Goal: Understand process/instructions: Learn about a topic

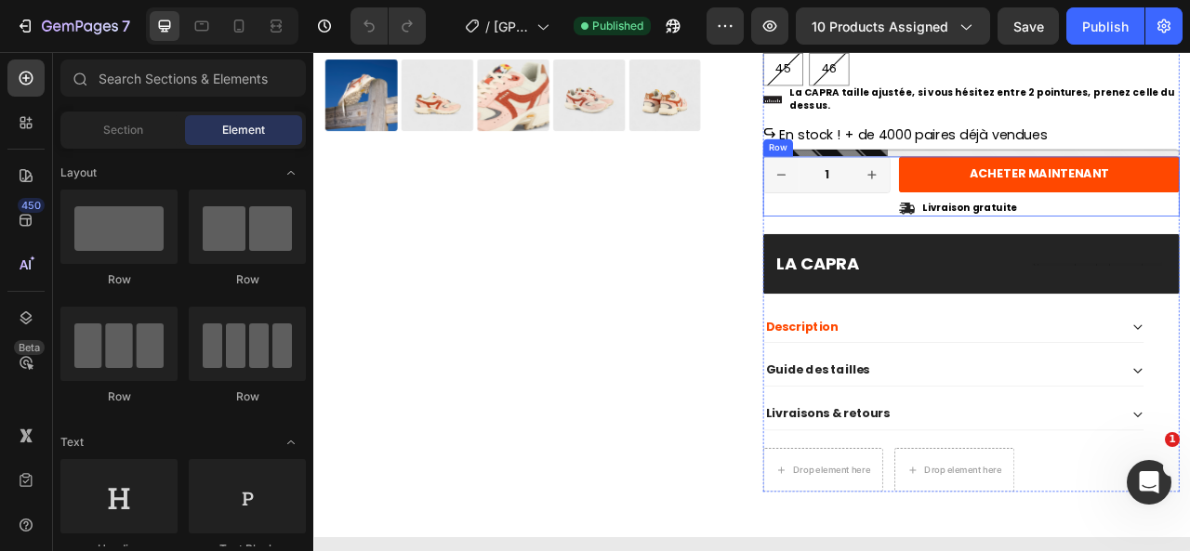
scroll to position [1070, 0]
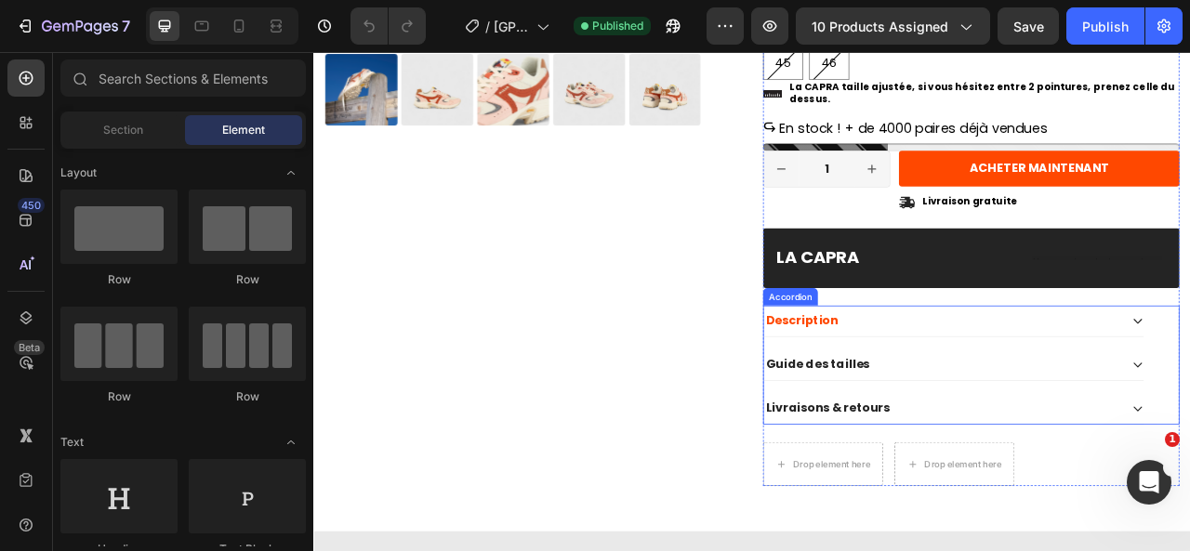
click at [1002, 450] on p "Guide des tailles" at bounding box center [955, 450] width 132 height 20
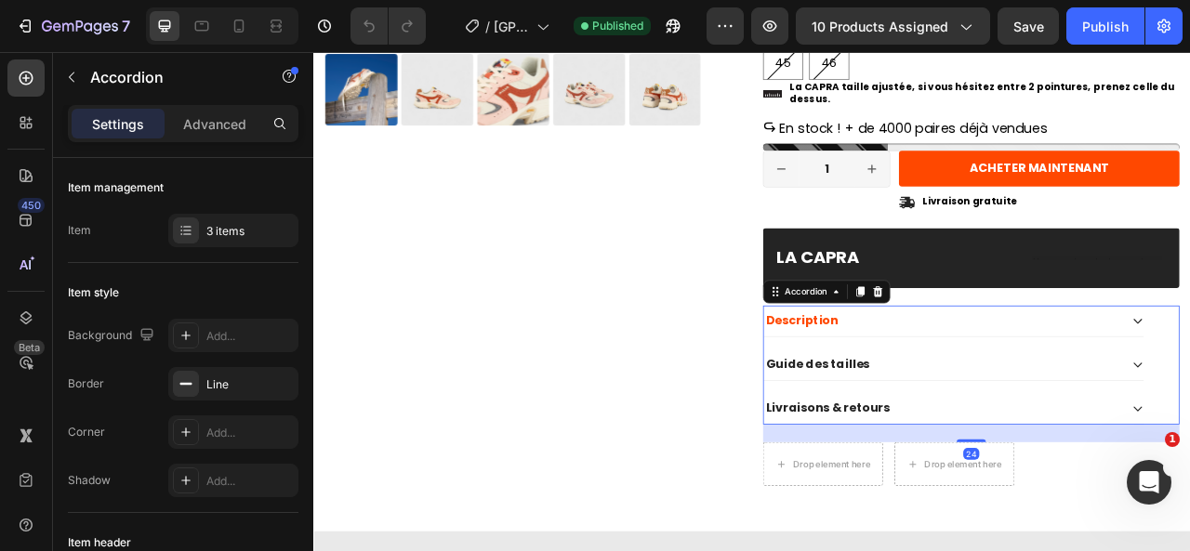
click at [1033, 449] on div "Guide des tailles" at bounding box center [1113, 449] width 454 height 25
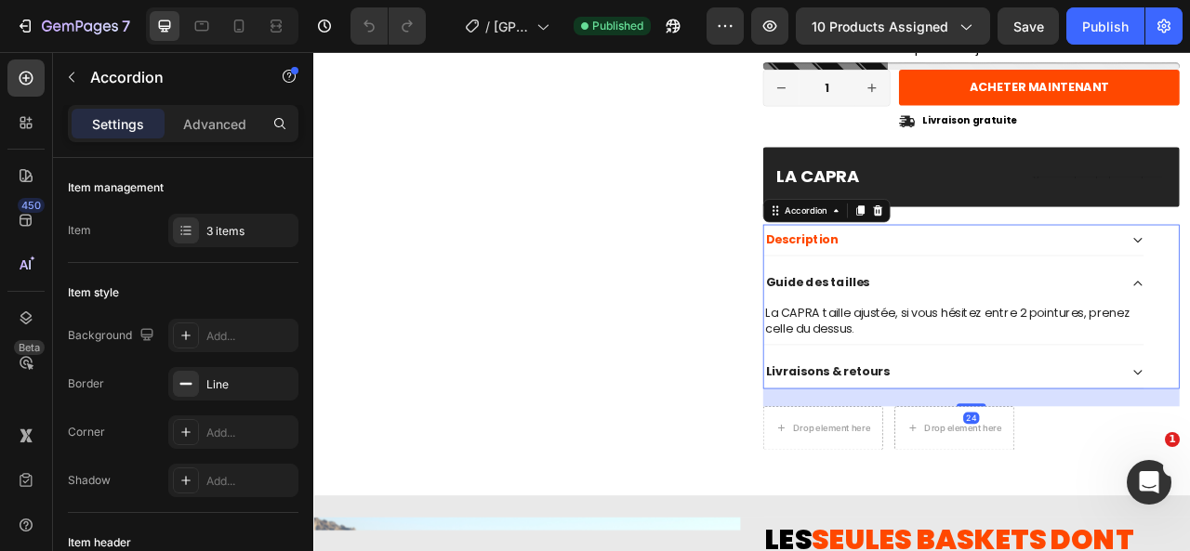
scroll to position [1176, 0]
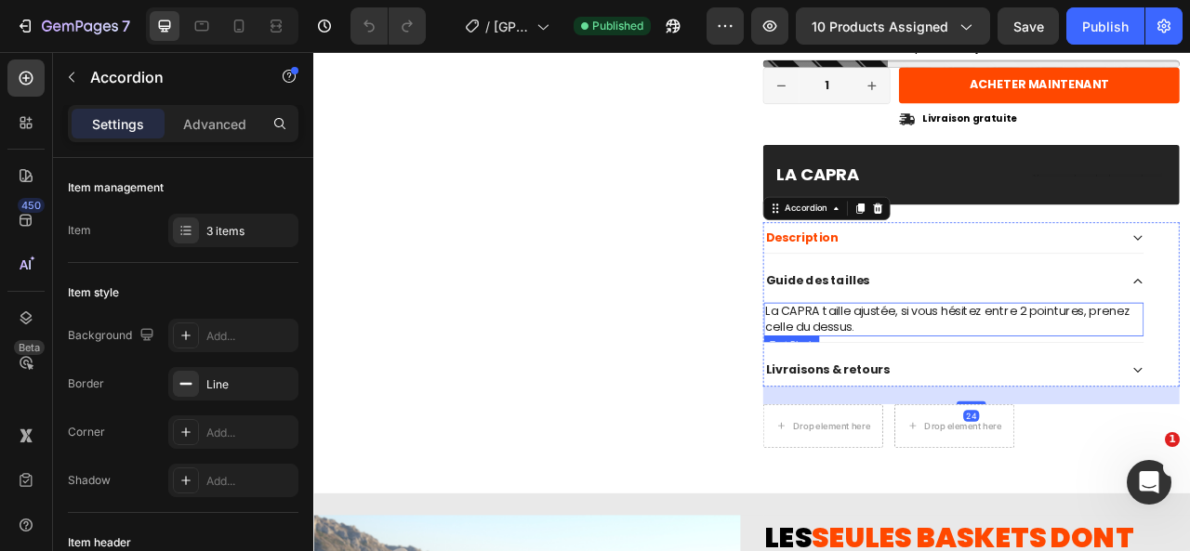
click at [1023, 397] on p "La CAPRA taille ajustée, si vous hésitez entre 2 pointures, prenez celle du des…" at bounding box center [1128, 392] width 480 height 39
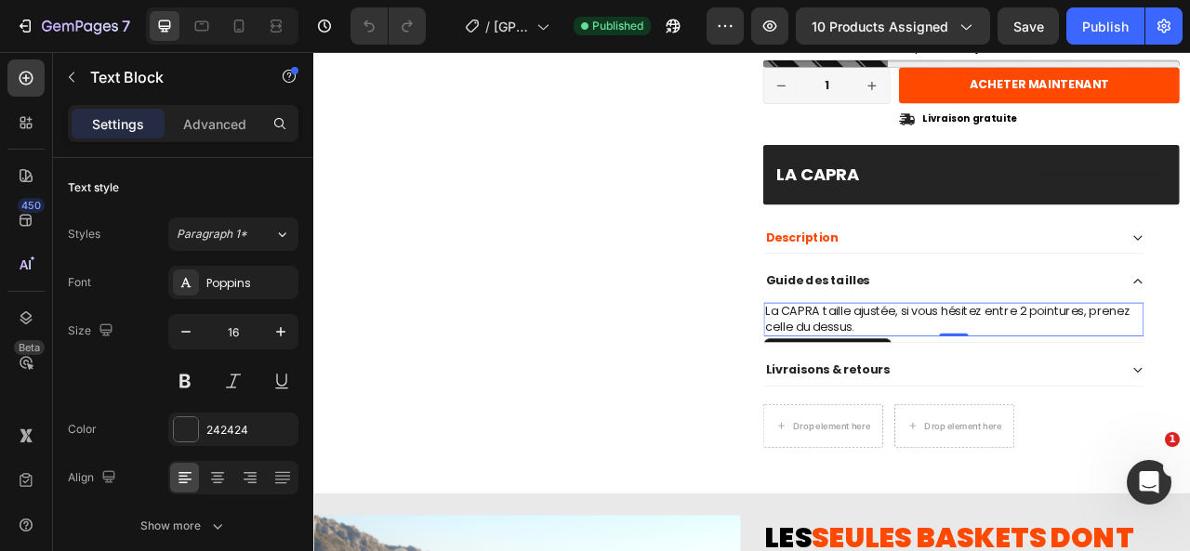
click at [1023, 397] on p "La CAPRA taille ajustée, si vous hésitez entre 2 pointures, prenez celle du des…" at bounding box center [1128, 392] width 480 height 39
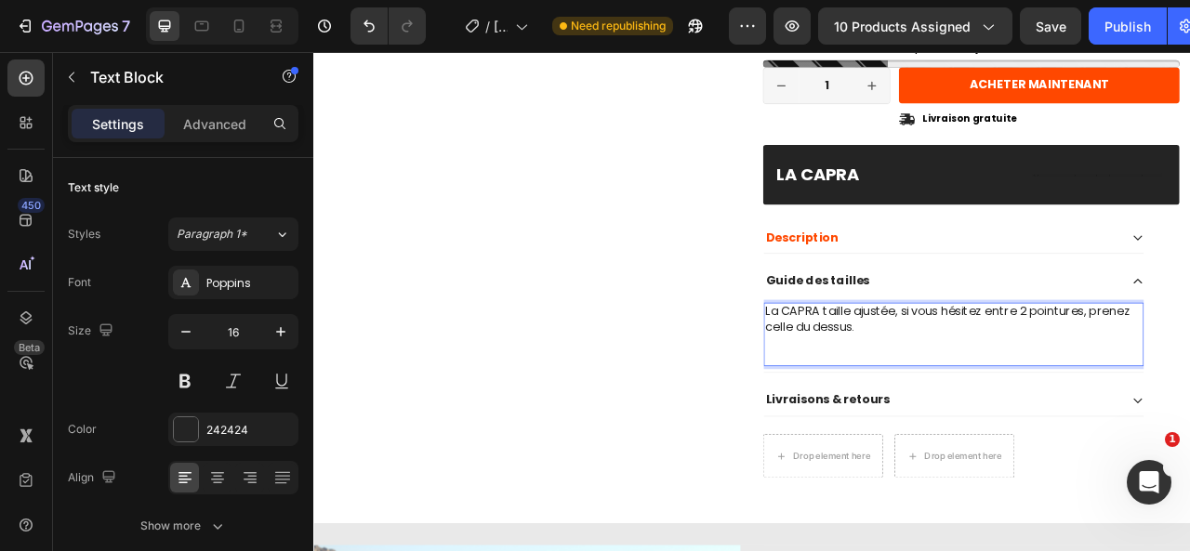
click at [960, 434] on p "La CAPRA taille ajustée, si vous hésitez entre 2 pointures, prenez celle du des…" at bounding box center [1128, 411] width 480 height 77
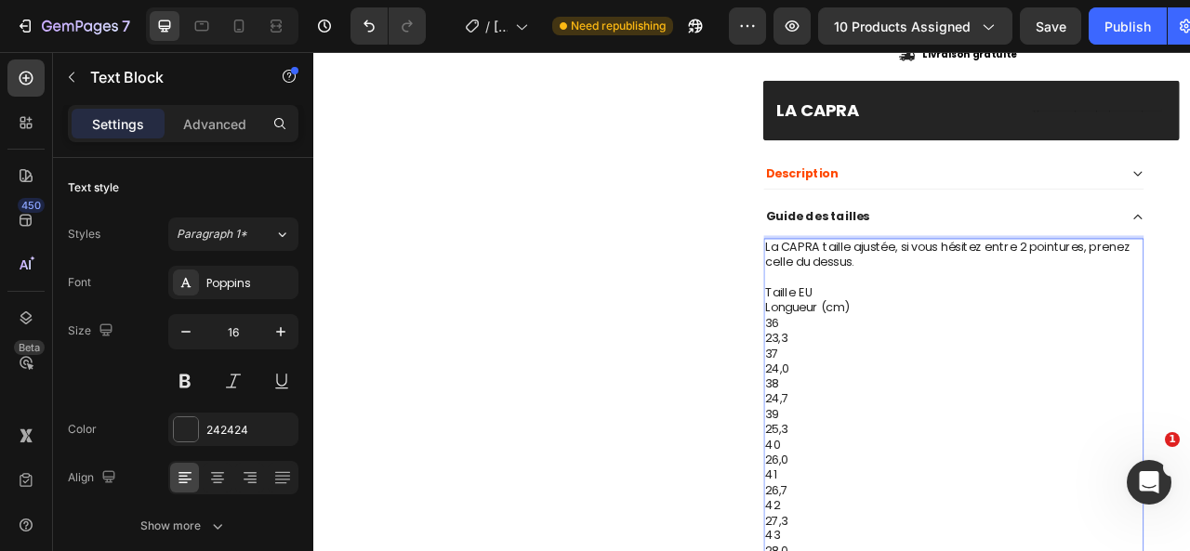
scroll to position [1401, 0]
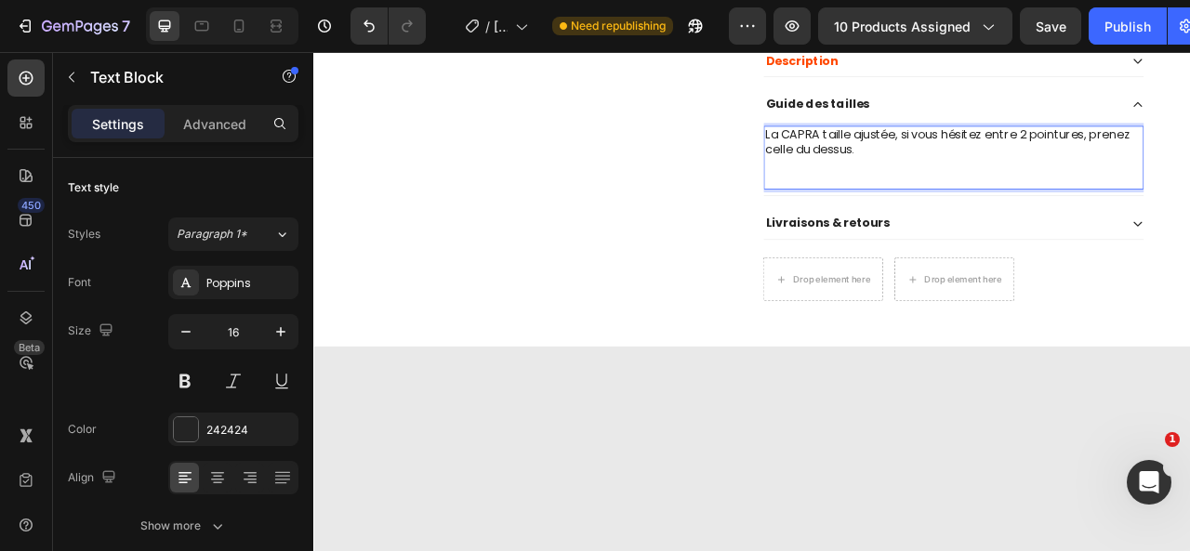
click at [940, 212] on p "La CAPRA taille ajustée, si vous hésitez entre 2 pointures, prenez celle du des…" at bounding box center [1128, 186] width 480 height 77
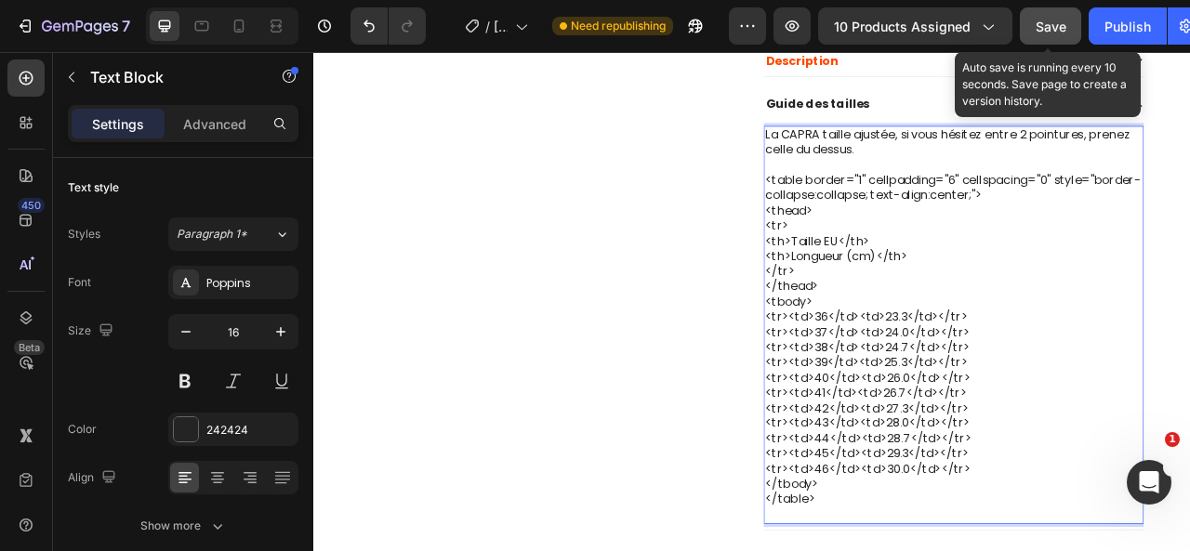
click at [1052, 19] on span "Save" at bounding box center [1051, 27] width 31 height 16
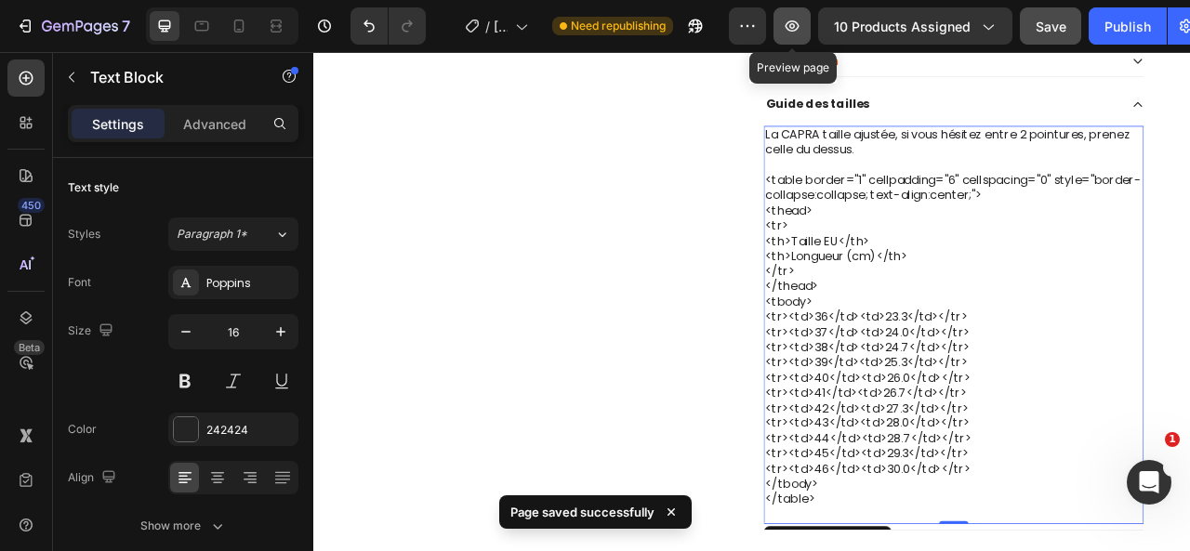
click at [788, 29] on icon "button" at bounding box center [792, 26] width 19 height 19
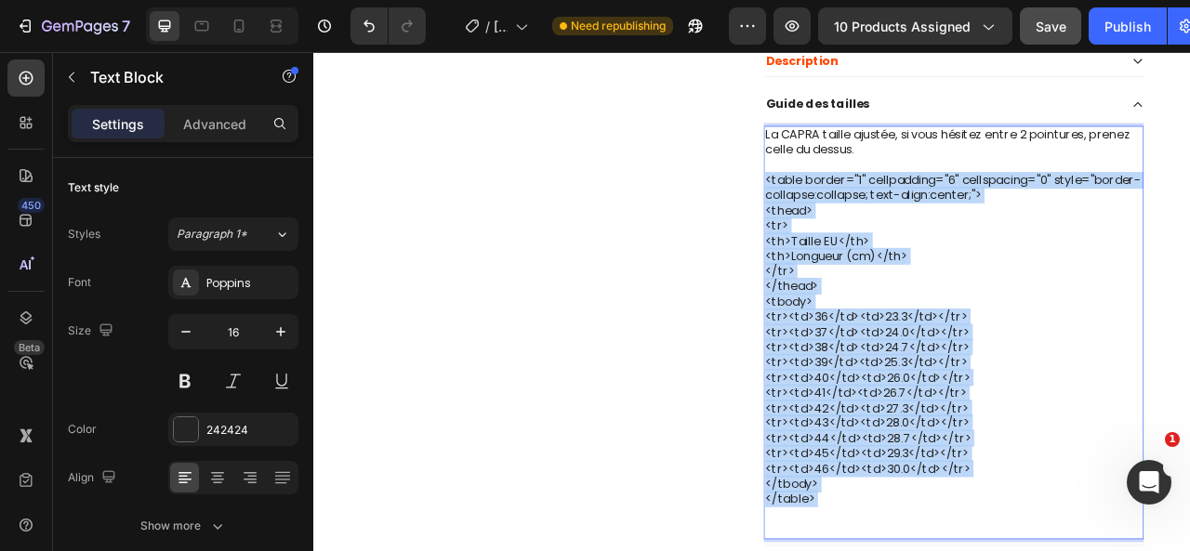
drag, startPoint x: 978, startPoint y: 621, endPoint x: 882, endPoint y: 214, distance: 418.3
click at [888, 214] on p "La CAPRA taille ajustée, si vous hésitez entre 2 pointures, prenez celle du des…" at bounding box center [1128, 409] width 480 height 522
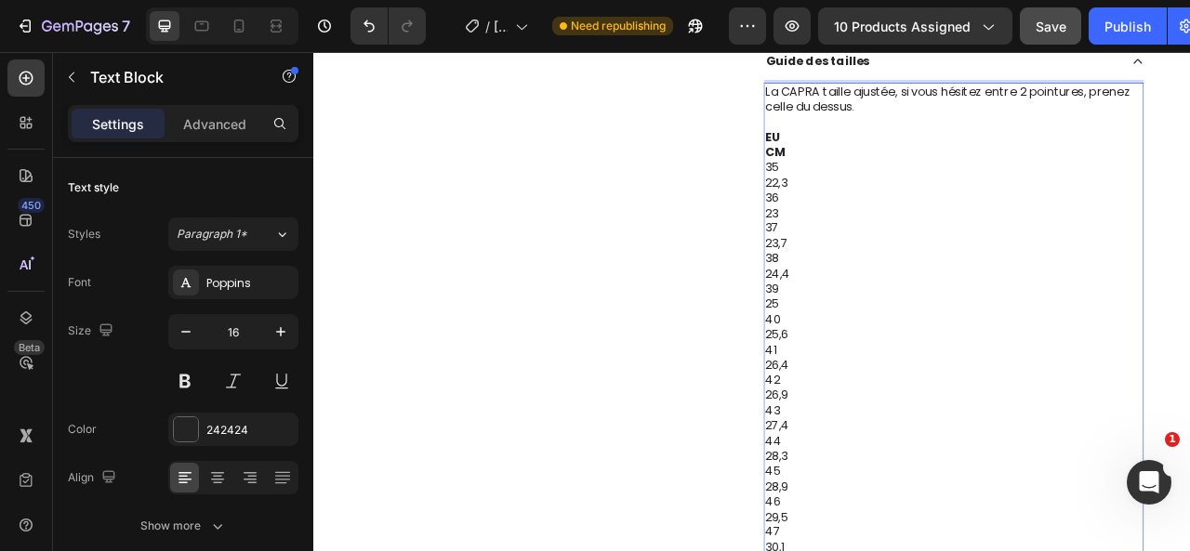
scroll to position [1478, 0]
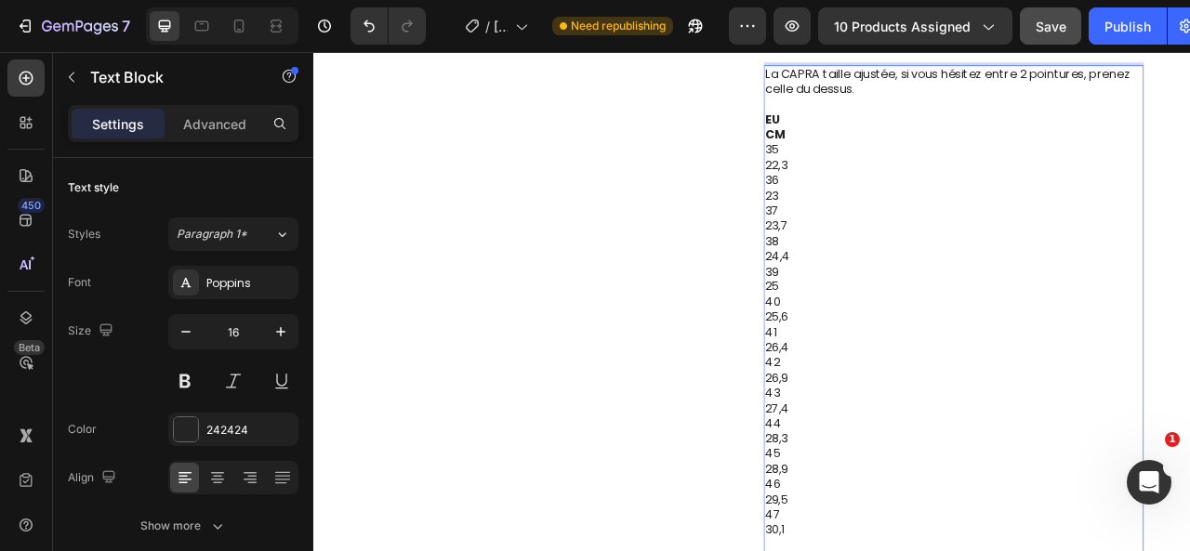
click at [886, 152] on div "La CAPRA taille ajustée, si vous hésitez entre 2 pointures, prenez celle du des…" at bounding box center [1127, 380] width 483 height 623
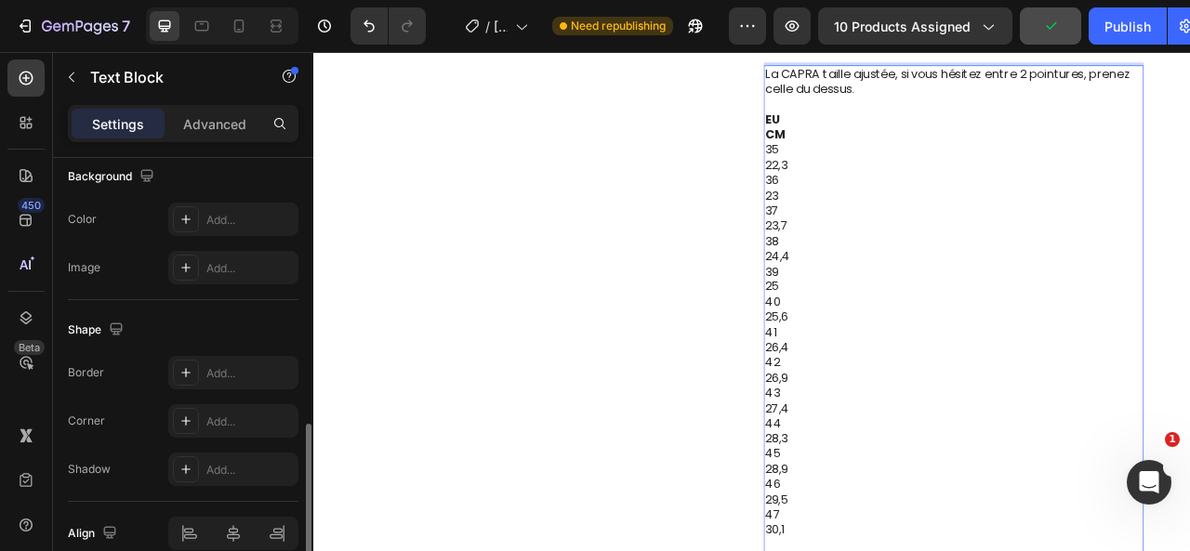
scroll to position [653, 0]
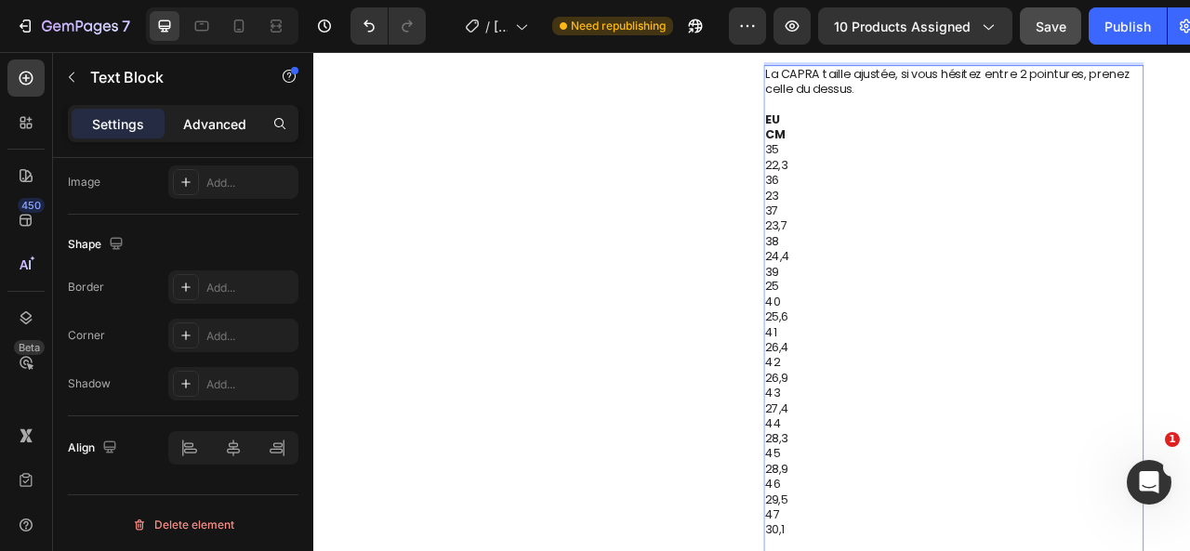
click at [231, 133] on p "Advanced" at bounding box center [214, 124] width 63 height 20
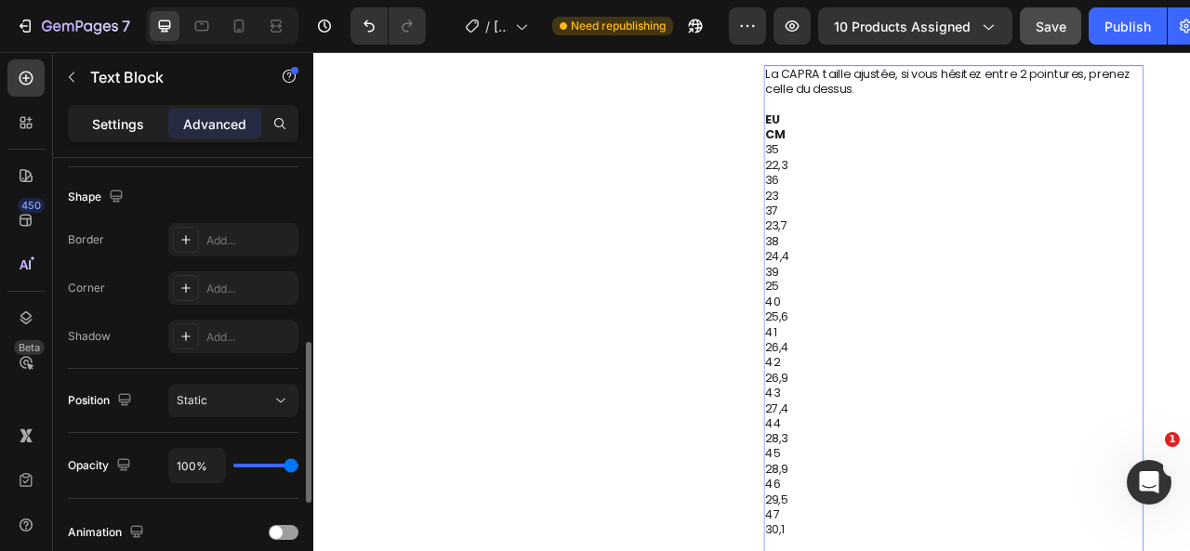
scroll to position [482, 0]
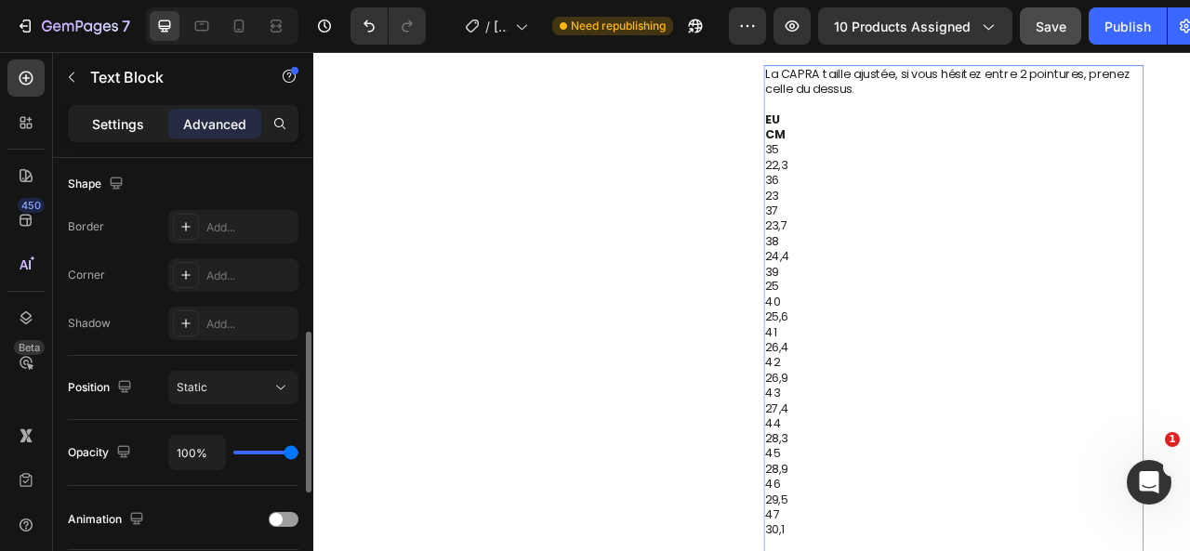
click at [139, 118] on p "Settings" at bounding box center [118, 124] width 52 height 20
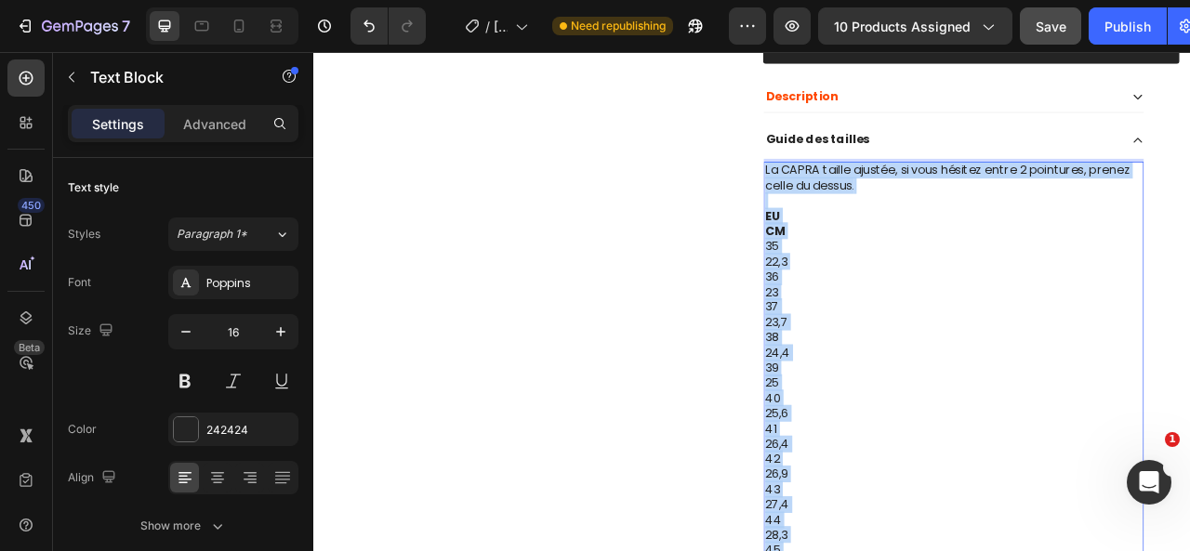
scroll to position [974, 0]
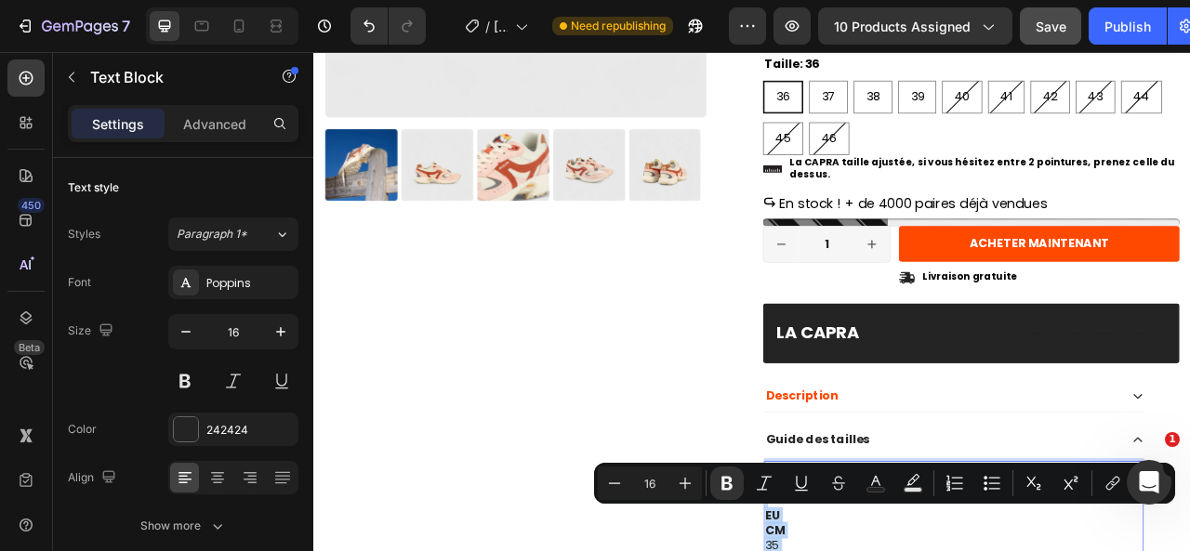
drag, startPoint x: 937, startPoint y: 423, endPoint x: 887, endPoint y: 621, distance: 204.3
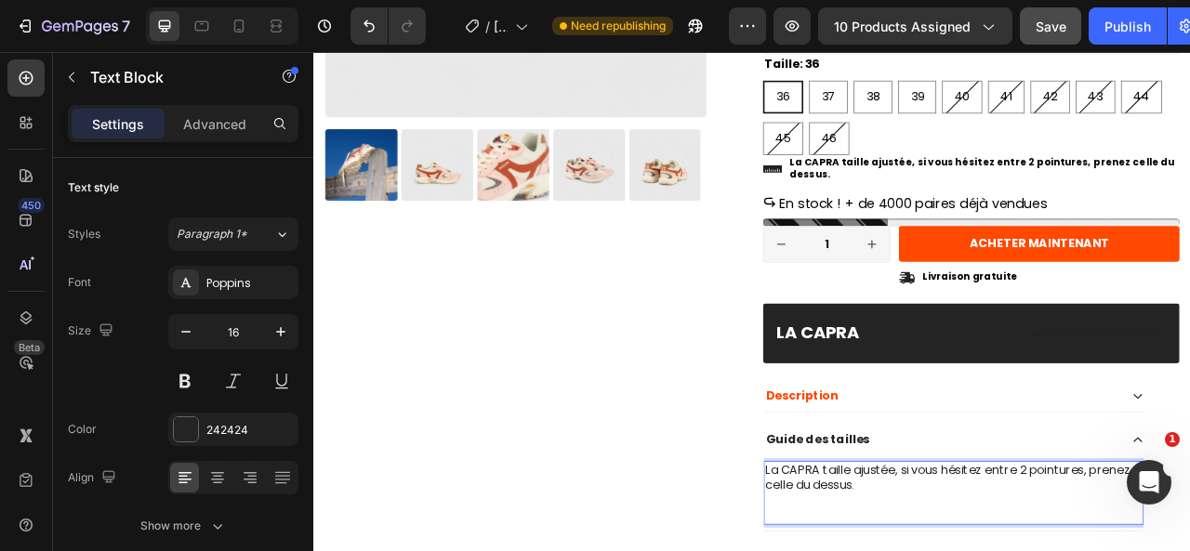
drag, startPoint x: 934, startPoint y: 639, endPoint x: 883, endPoint y: 638, distance: 51.1
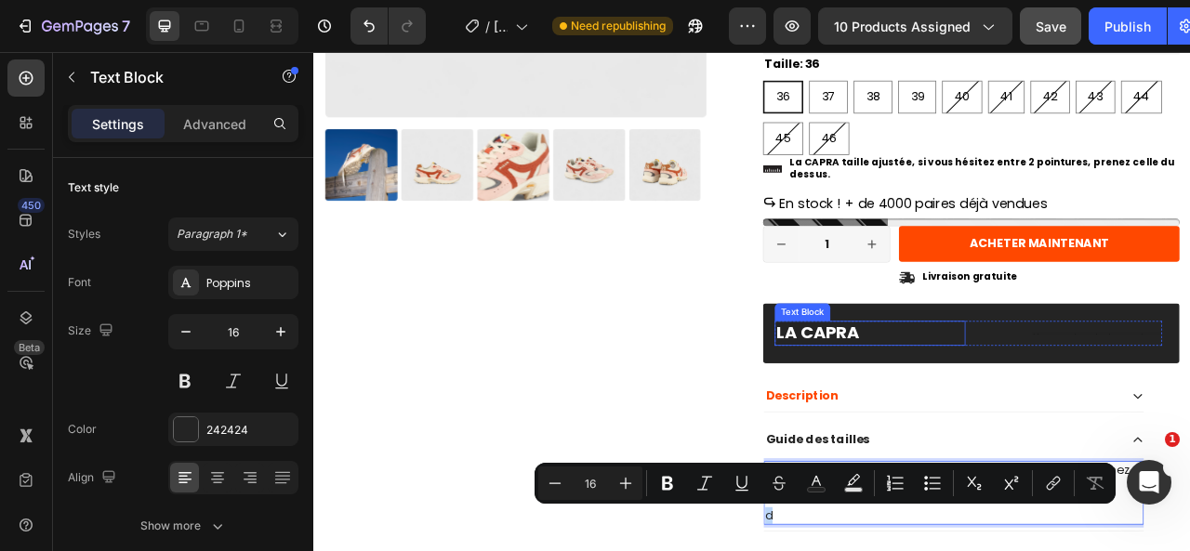
scroll to position [1164, 0]
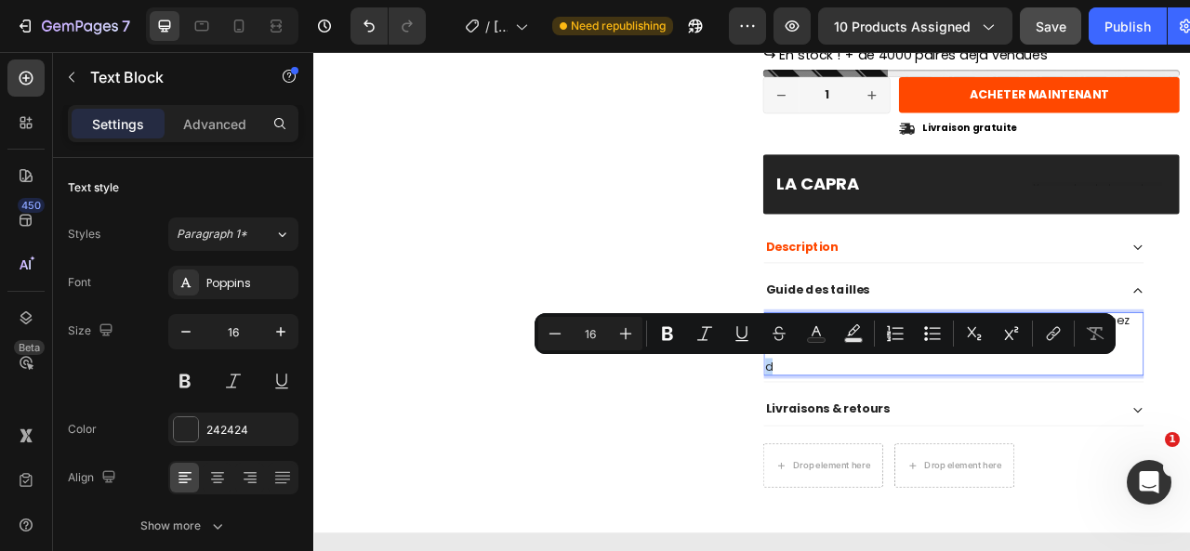
click at [923, 449] on p "d" at bounding box center [1128, 453] width 480 height 20
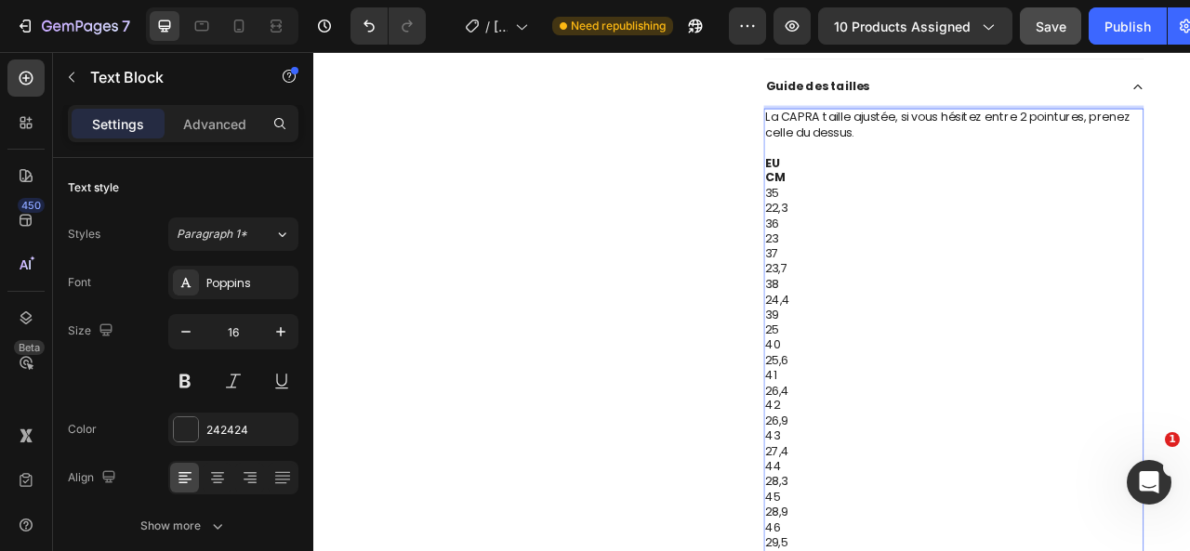
scroll to position [1478, 0]
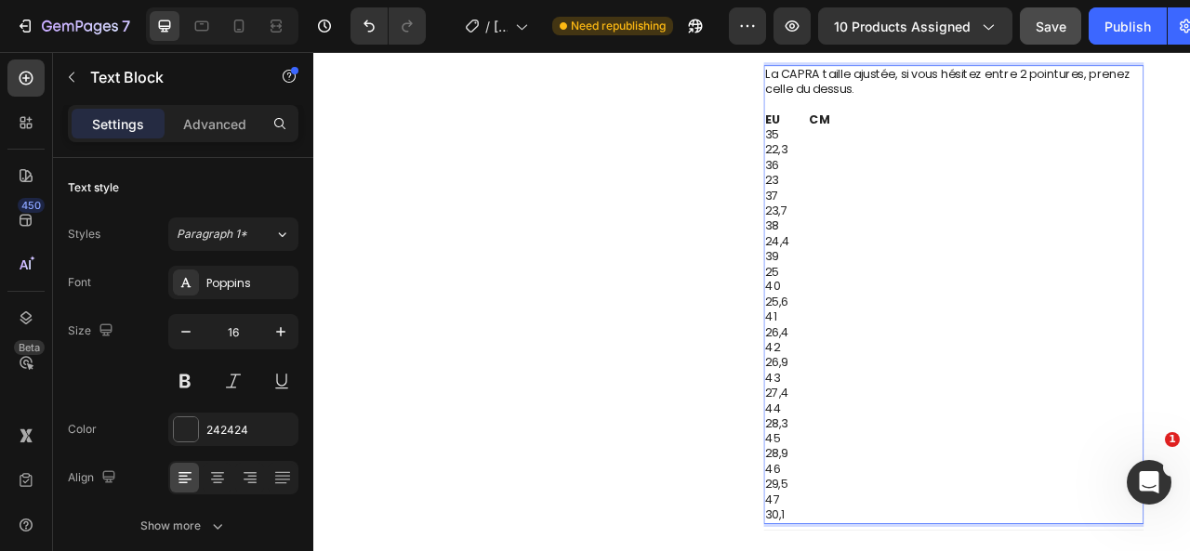
click at [888, 132] on strong "EU CM" at bounding box center [929, 137] width 82 height 21
click at [888, 135] on strong "EU CM" at bounding box center [929, 137] width 82 height 21
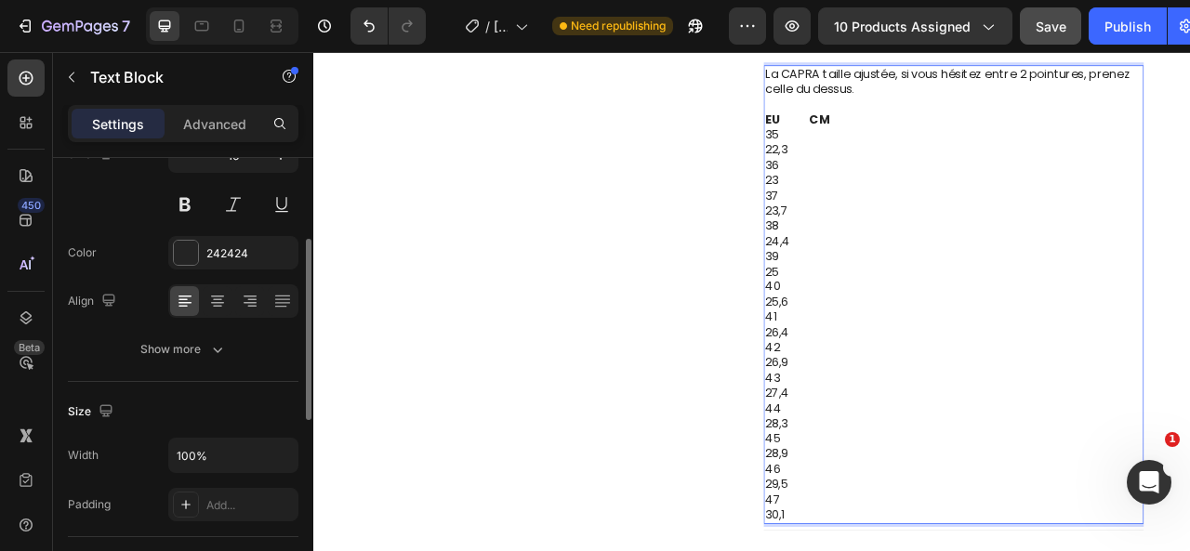
scroll to position [183, 0]
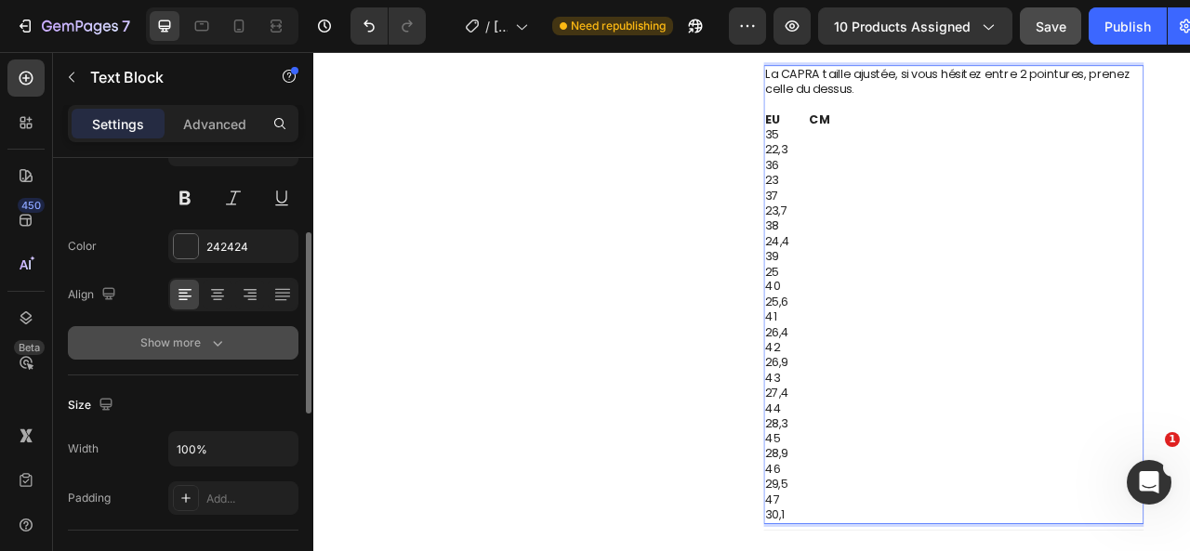
click at [194, 334] on div "Show more" at bounding box center [183, 343] width 86 height 19
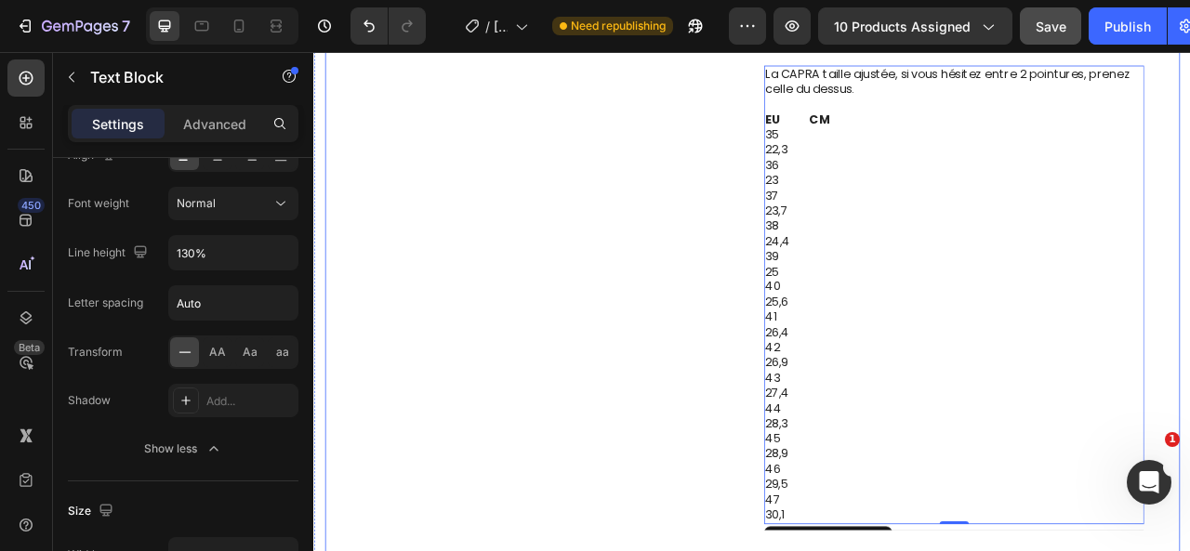
scroll to position [1469, 0]
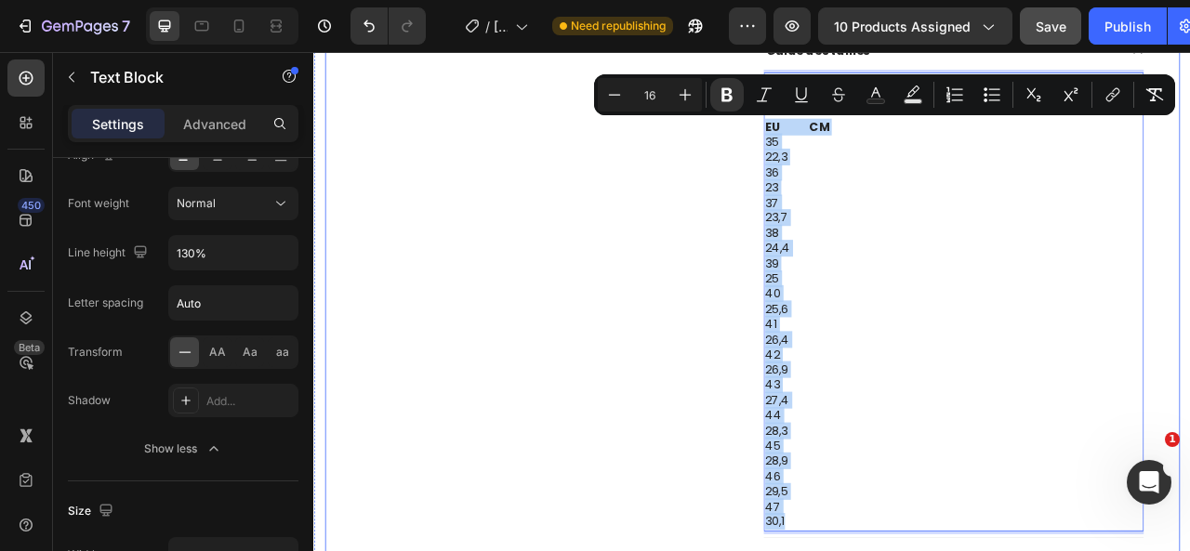
drag, startPoint x: 924, startPoint y: 649, endPoint x: 876, endPoint y: 139, distance: 512.7
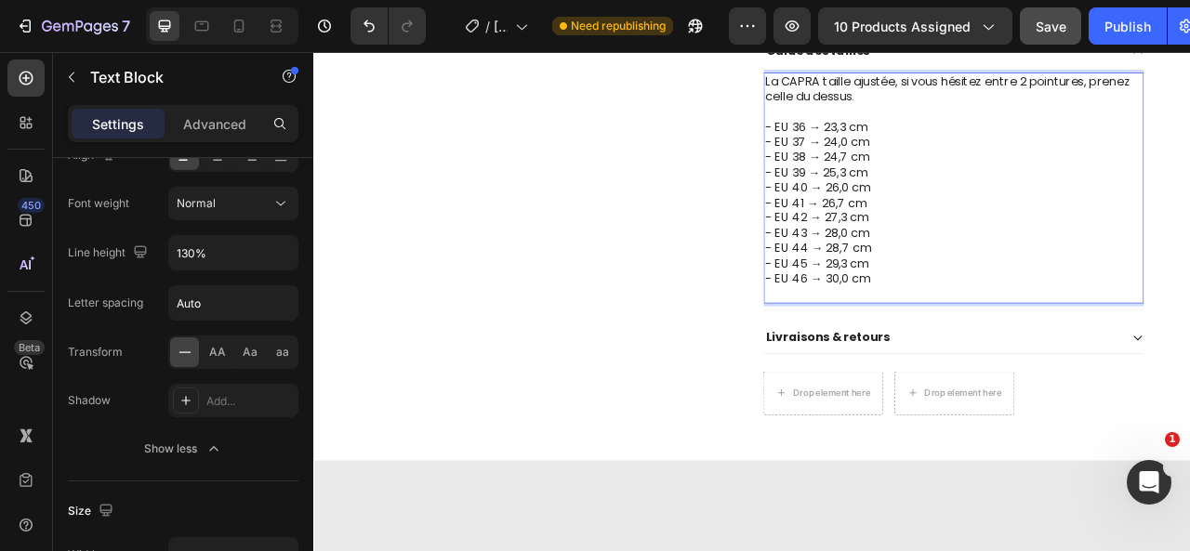
click at [912, 128] on p "Rich Text Editor. Editing area: main" at bounding box center [1128, 129] width 480 height 20
click at [888, 148] on p "- EU 36 → 23,3 cm - EU 37 → 24,0 cm - EU 38 → 24,7 cm - EU 39 → 25,3 cm - EU 40…" at bounding box center [1128, 255] width 480 height 232
click at [888, 147] on p "- EU 36 → 23,3 cm - EU 37 → 24,0 cm - EU 38 → 24,7 cm - EU 39 → 25,3 cm - EU 40…" at bounding box center [1128, 255] width 480 height 232
click at [888, 147] on p "EU 36 → 23,3 cm - EU 37 → 24,0 cm - EU 38 → 24,7 cm - EU 39 → 25,3 cm - EU 40 →…" at bounding box center [1128, 255] width 480 height 232
click at [895, 162] on p "EU 36 → 23,3 cm - EU 37 → 24,0 cm - EU 38 → 24,7 cm - EU 39 → 25,3 cm - EU 40 →…" at bounding box center [1128, 255] width 480 height 232
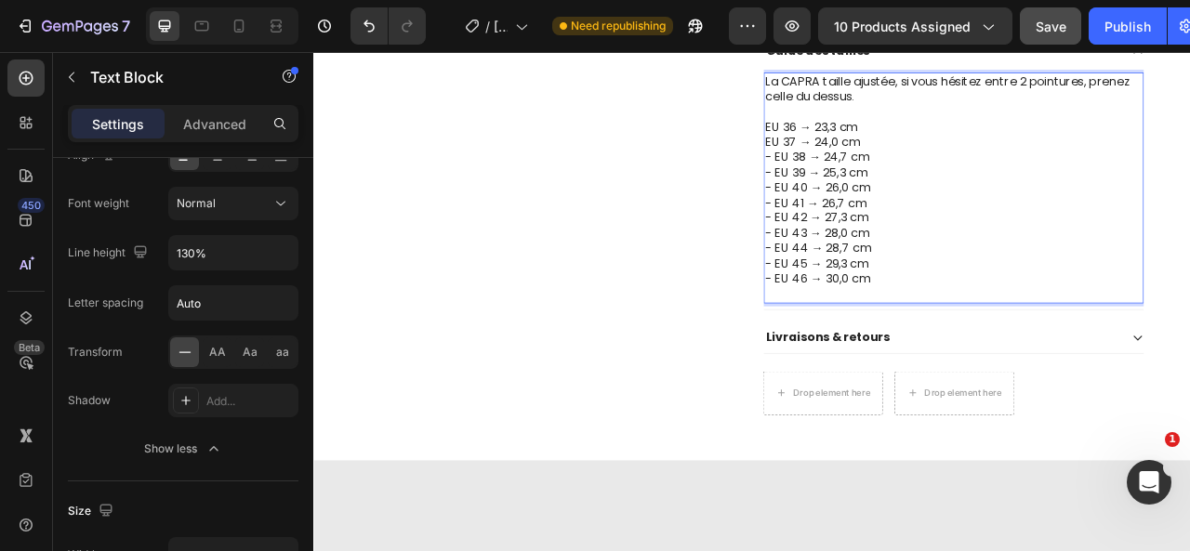
click at [892, 186] on p "EU 36 → 23,3 cm EU 37 → 24,0 cm - EU 38 → 24,7 cm - EU 39 → 25,3 cm - EU 40 → 2…" at bounding box center [1128, 255] width 480 height 232
click at [894, 205] on p "EU 36 → 23,3 cm EU 37 → 24,0 cm EU 38 → 24,7 cm - EU 39 → 25,3 cm - EU 40 → 26,…" at bounding box center [1128, 255] width 480 height 232
click at [892, 222] on p "EU 36 → 23,3 cm EU 37 → 24,0 cm EU 38 → 24,7 cm EU 39 → 25,3 cm - EU 40 → 26,0 …" at bounding box center [1128, 255] width 480 height 232
click at [891, 244] on p "EU 36 → 23,3 cm EU 37 → 24,0 cm EU 38 → 24,7 cm EU 39 → 25,3 cm EU 40 → 26,0 cm…" at bounding box center [1128, 255] width 480 height 232
click at [897, 258] on p "EU 36 → 23,3 cm EU 37 → 24,0 cm EU 38 → 24,7 cm EU 39 → 25,3 cm EU 40 → 26,0 cm…" at bounding box center [1128, 255] width 480 height 232
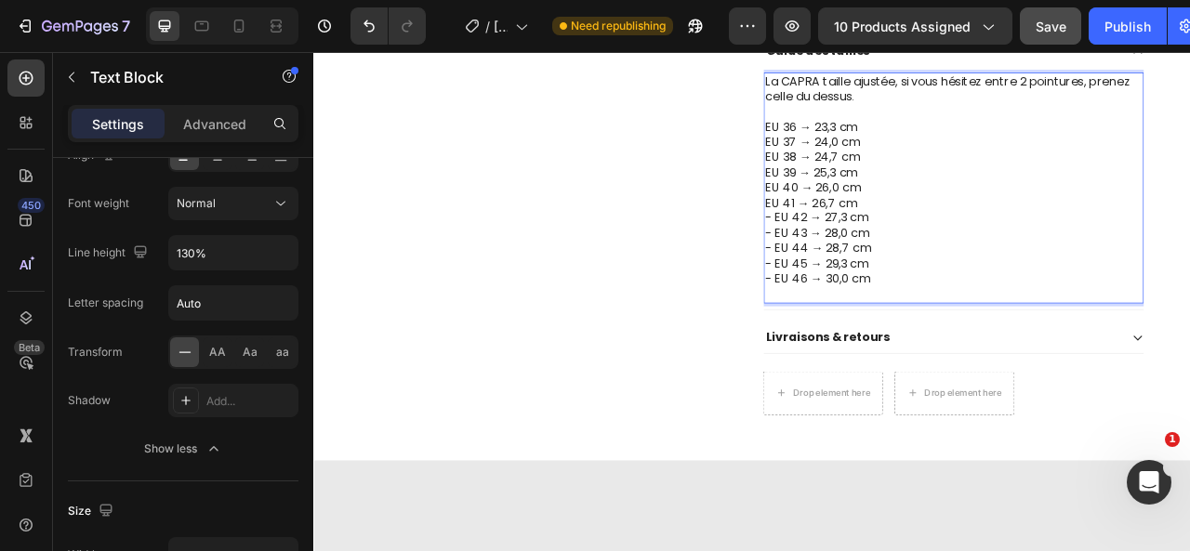
click at [894, 261] on p "EU 36 → 23,3 cm EU 37 → 24,0 cm EU 38 → 24,7 cm EU 39 → 25,3 cm EU 40 → 26,0 cm…" at bounding box center [1128, 255] width 480 height 232
click at [895, 281] on p "EU 36 → 23,3 cm EU 37 → 24,0 cm EU 38 → 24,7 cm EU 39 → 25,3 cm EU 40 → 26,0 cm…" at bounding box center [1128, 255] width 480 height 232
click at [895, 297] on p "EU 36 → 23,3 cm EU 37 → 24,0 cm EU 38 → 24,7 cm EU 39 → 25,3 cm EU 40 → 26,0 cm…" at bounding box center [1128, 255] width 480 height 232
click at [894, 322] on p "EU 36 → 23,3 cm EU 37 → 24,0 cm EU 38 → 24,7 cm EU 39 → 25,3 cm EU 40 → 26,0 cm…" at bounding box center [1128, 255] width 480 height 232
click at [892, 335] on p "EU 36 → 23,3 cm EU 37 → 24,0 cm EU 38 → 24,7 cm EU 39 → 25,3 cm EU 40 → 26,0 cm…" at bounding box center [1128, 255] width 480 height 232
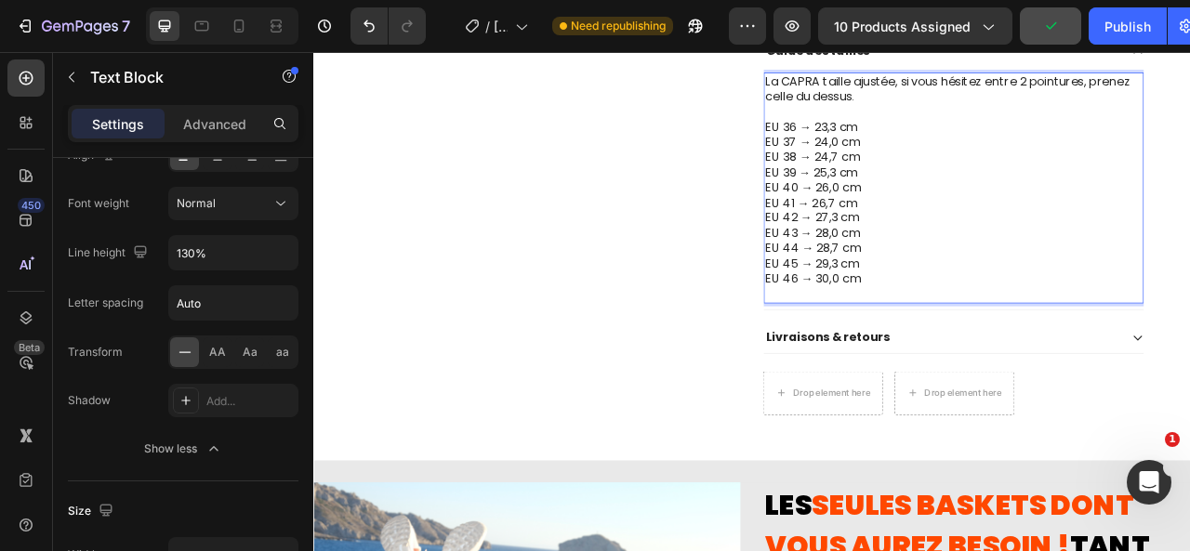
scroll to position [1389, 0]
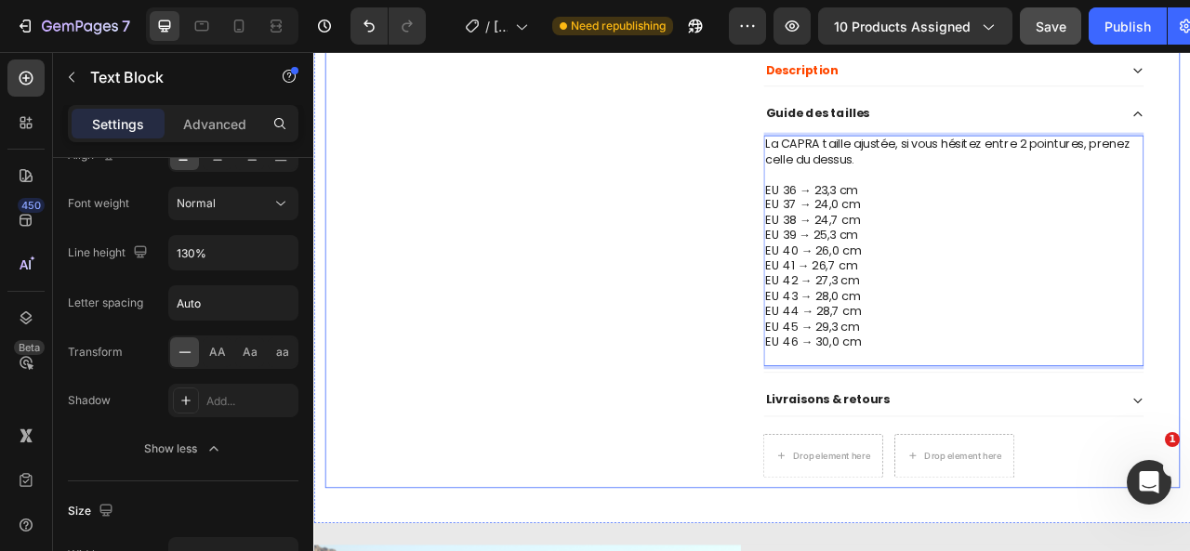
drag, startPoint x: 1029, startPoint y: 422, endPoint x: 871, endPoint y: 210, distance: 264.4
drag, startPoint x: 1020, startPoint y: 420, endPoint x: 1078, endPoint y: 367, distance: 79.0
click at [1078, 367] on p "EU 36 → 23,3 cm EU 37 → 24,0 cm EU 38 → 24,7 cm EU 39 → 25,3 cm EU 40 → 26,0 cm…" at bounding box center [1128, 334] width 480 height 232
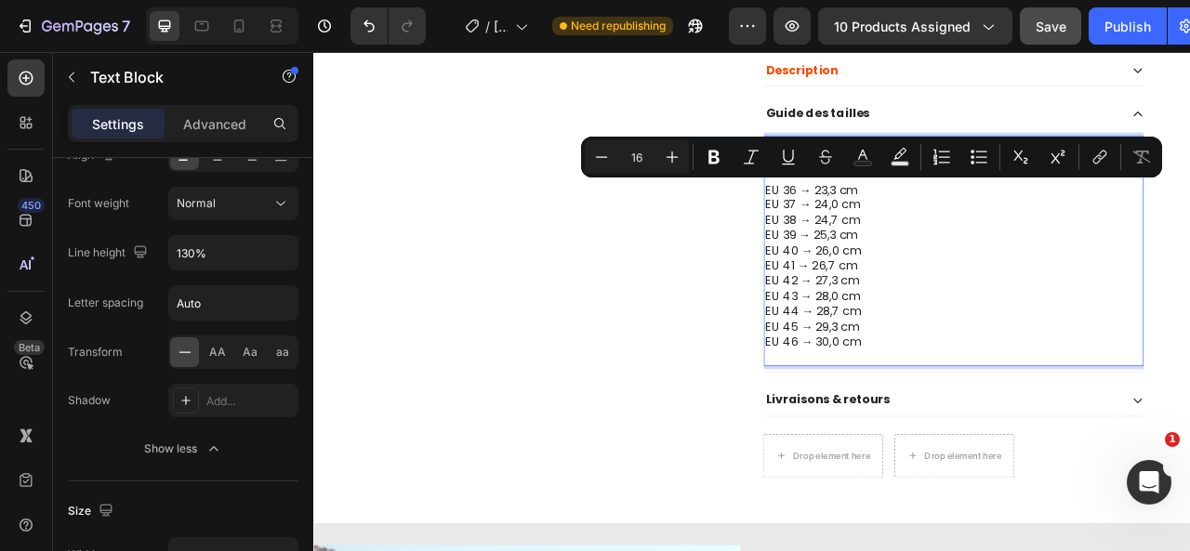
drag, startPoint x: 1020, startPoint y: 415, endPoint x: 882, endPoint y: 210, distance: 246.5
click at [886, 210] on div "La CAPRA taille ajustée, si vous hésitez entre 2 pointures, prenez celle du des…" at bounding box center [1127, 305] width 483 height 294
copy div "EU 36 → 23,3 cm EU 37 → 24,0 cm EU 38 → 24,7 cm EU 39 → 25,3 cm EU 40 → 26,0 cm…"
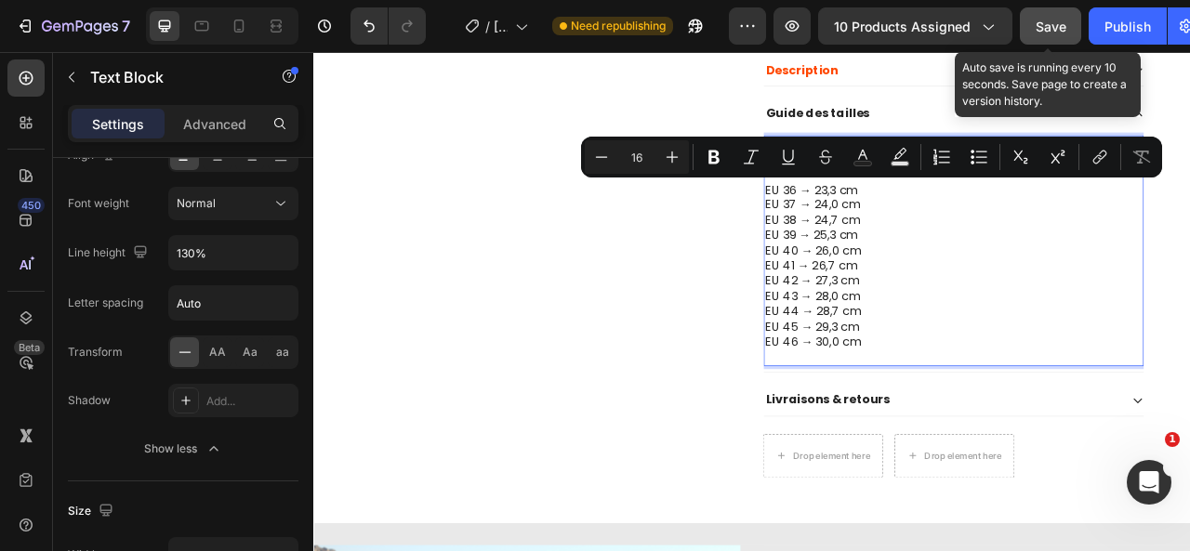
click at [1066, 31] on button "Save" at bounding box center [1050, 25] width 61 height 37
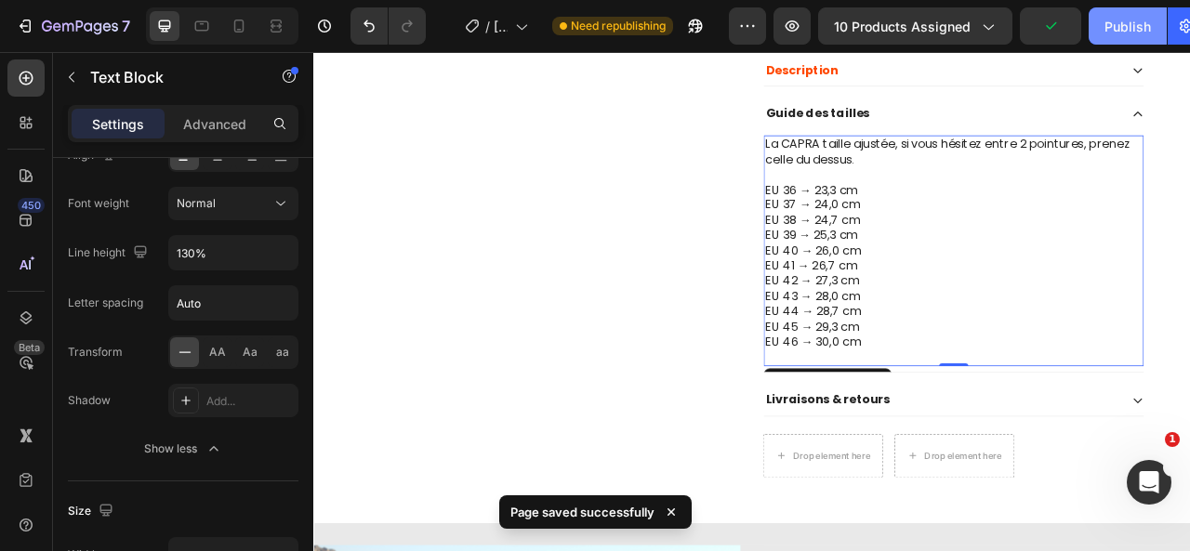
click at [1114, 27] on div "Publish" at bounding box center [1127, 27] width 46 height 20
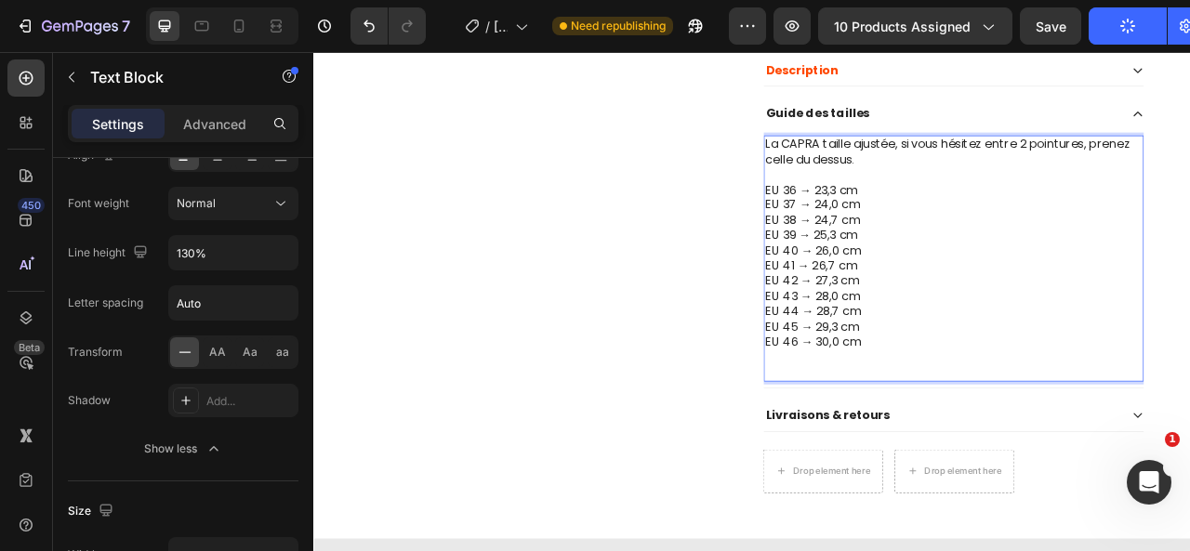
click at [918, 308] on p "EU 36 → 23,3 cm EU 37 → 24,0 cm EU 38 → 24,7 cm EU 39 → 25,3 cm EU 40 → 26,0 cm…" at bounding box center [1128, 343] width 480 height 251
click at [918, 324] on p "EU 36 → 23,3 cm EU 37 → 24,0 cm EU 38 → 24,7 cm EU 39 → 25,3 cm EU 40 → 26,0 cm…" at bounding box center [1128, 343] width 480 height 251
drag, startPoint x: 921, startPoint y: 322, endPoint x: 914, endPoint y: 304, distance: 19.2
click at [914, 304] on p "EU 36 → 23,3 cm EU 37 → 24,0 cm EU 38 → 24,7 cm EU 39 → 25,3 cm EU 40 → 26,0 cm…" at bounding box center [1128, 343] width 480 height 251
click at [926, 226] on p "EU 36 → 23,3 cm EU 37 → 24,0 cm EU 38 → 24,7 cm EU 39 → 25,3 cm EU 40 → 26,0 cm…" at bounding box center [1128, 343] width 480 height 251
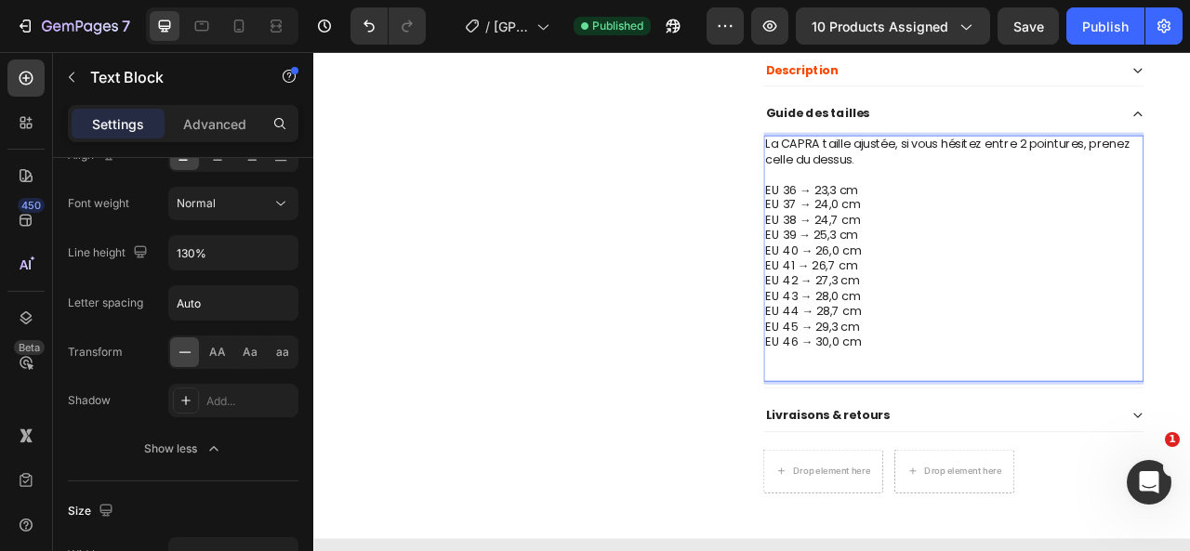
click at [920, 255] on p "EU 36 → 23,3 cm EU 37 → 24,0 cm EU 38 → 24,7 cm EU 39 → 25,3 cm EU 40 → 26,0 cm…" at bounding box center [1128, 343] width 480 height 251
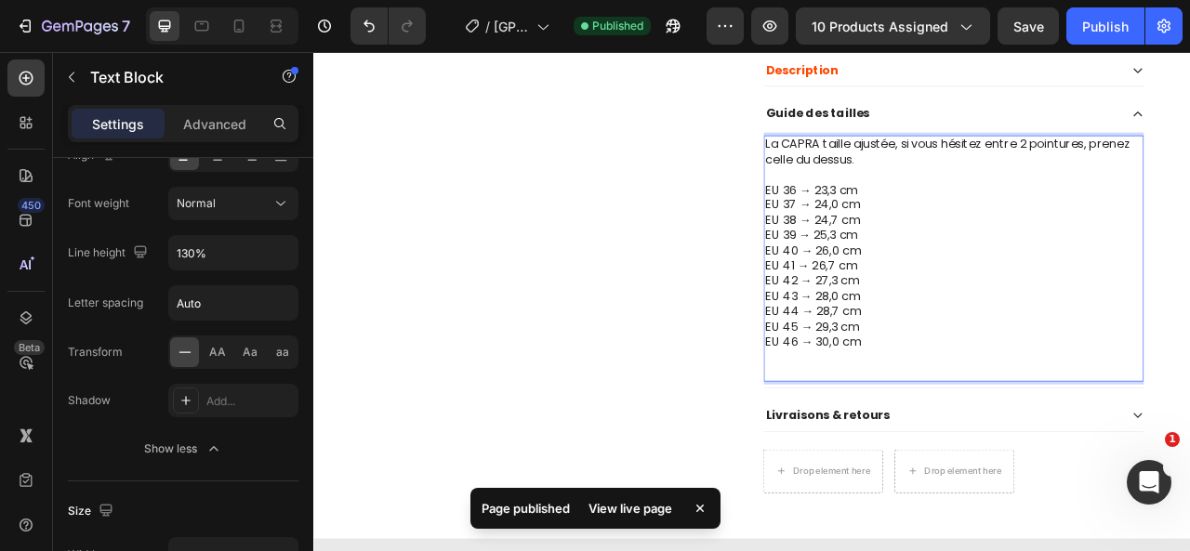
click at [923, 244] on p "EU 36 → 23,3 cm EU 37 → 24,0 cm EU 38 → 24,7 cm EU 39 → 25,3 cm EU 40 → 26,0 cm…" at bounding box center [1128, 343] width 480 height 251
click at [925, 262] on p "EU 36 → 23,3 cm EU 37 → 24,0 cm EU 38 → 24,7 cm EU 39 → 25,3 cm EU 40 → 26,0 cm…" at bounding box center [1128, 343] width 480 height 251
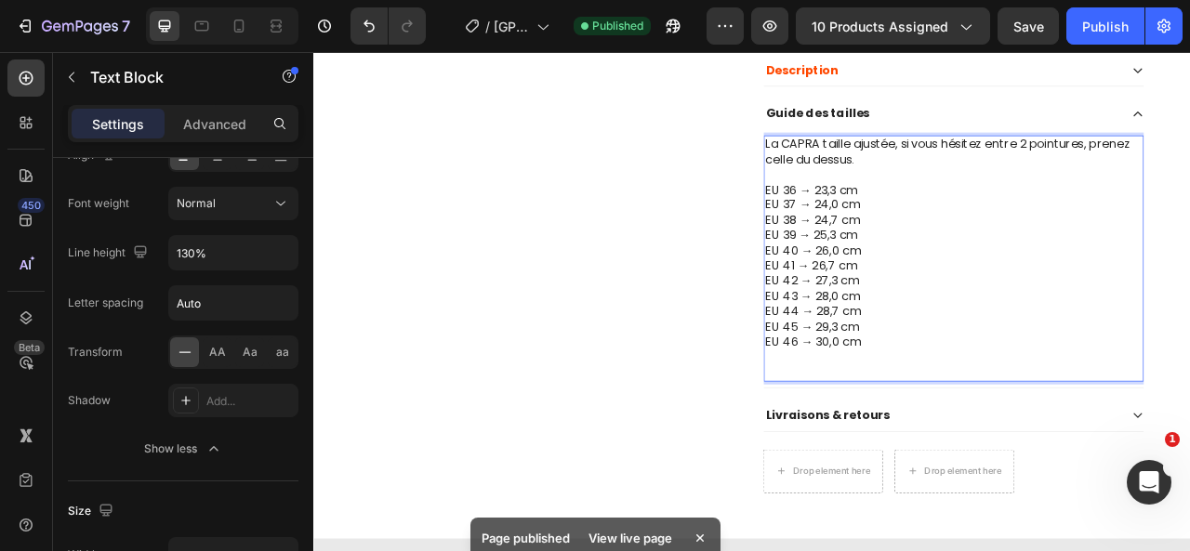
click at [930, 300] on p "EU 36 → 23,3 cm EU 37 → 24,0 cm EU 38 → 24,7 cm EU 39 → 25,3 cm EU 40 → 26,0 cm…" at bounding box center [1128, 343] width 480 height 251
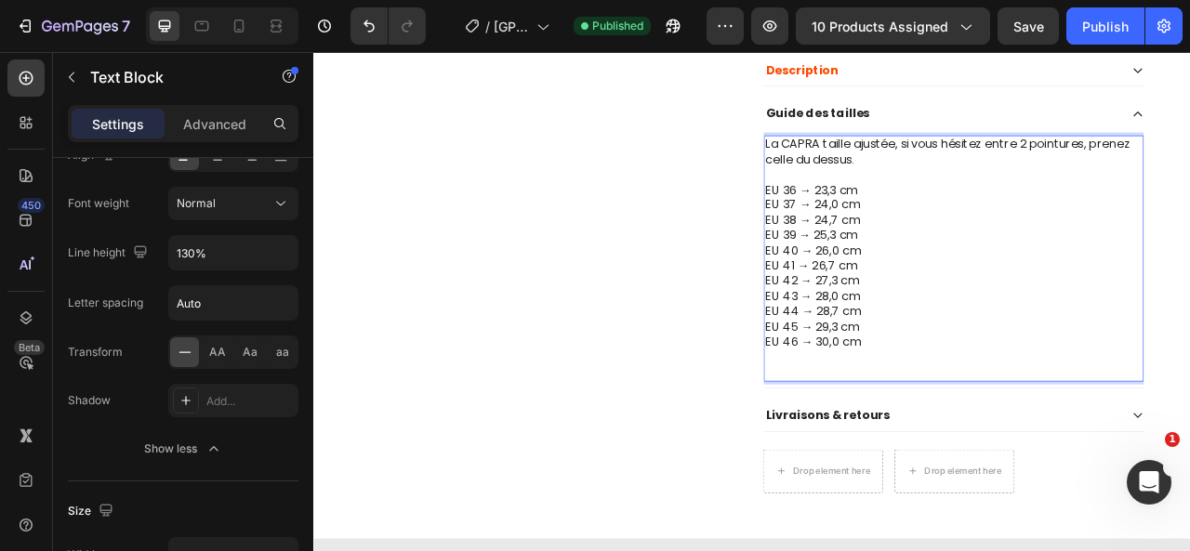
click at [918, 324] on p "EU 36 → 23,3 cm EU 37 → 24,0 cm EU 38 → 24,7 cm EU 39 → 25,3 cm EU 40 → 26,0 cm…" at bounding box center [1128, 343] width 480 height 251
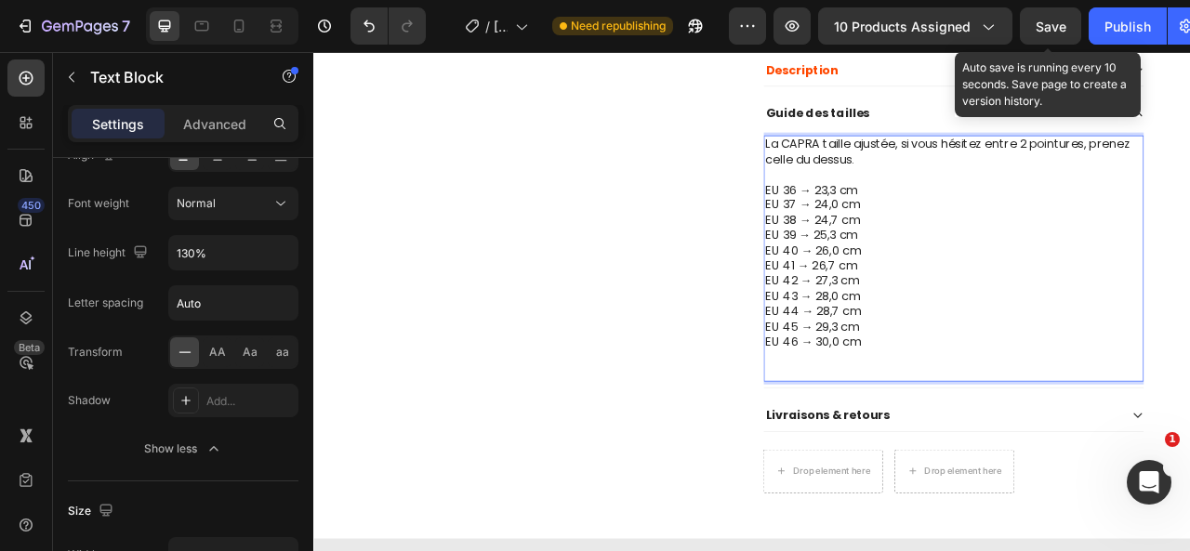
click at [1044, 28] on span "Save" at bounding box center [1051, 27] width 31 height 16
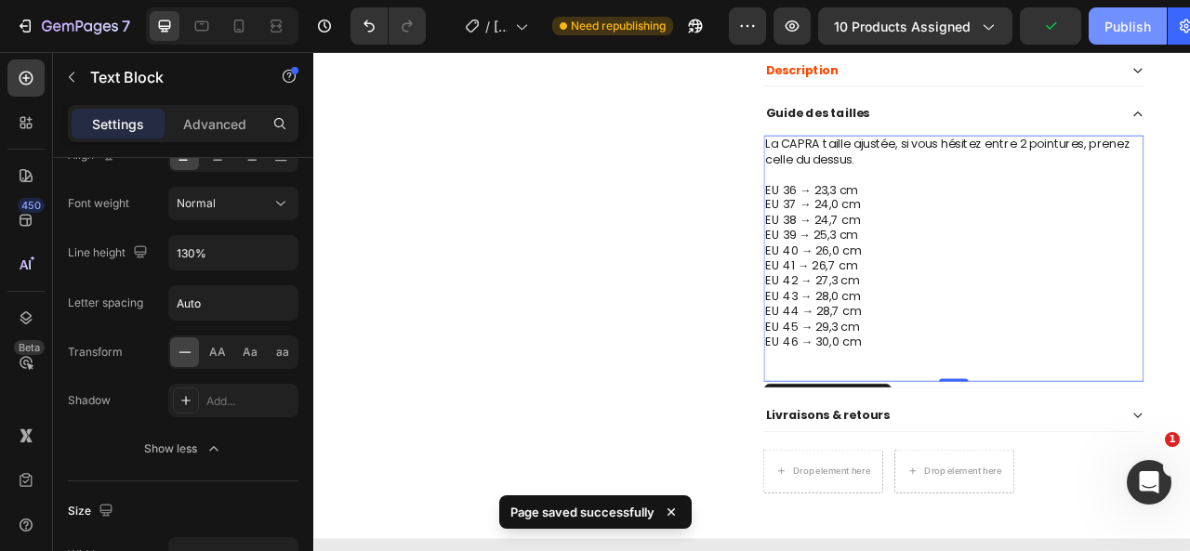
click at [1140, 34] on div "Publish" at bounding box center [1127, 27] width 46 height 20
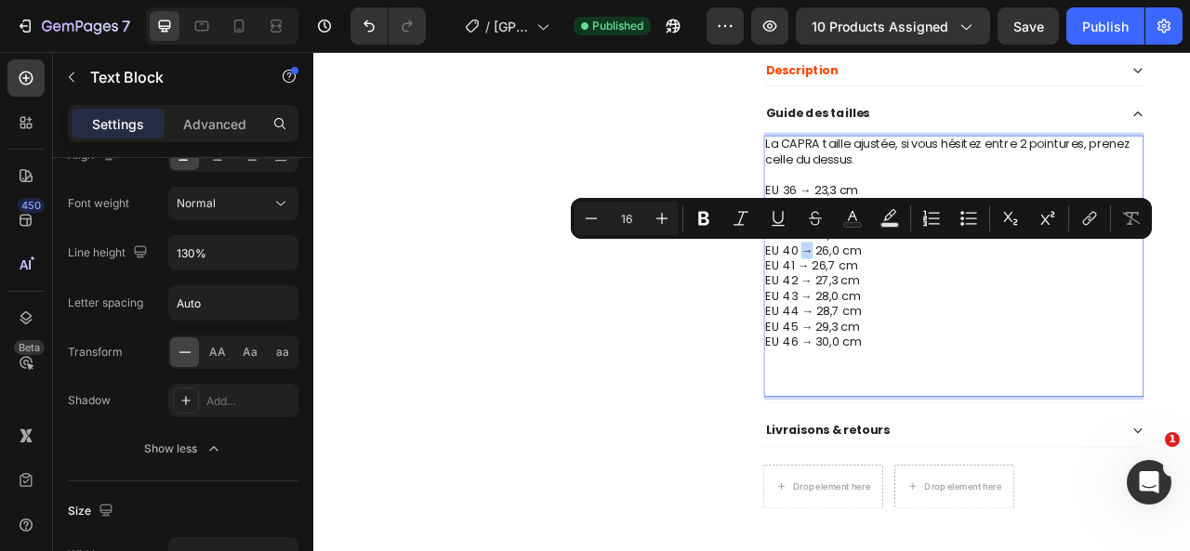
drag, startPoint x: 940, startPoint y: 304, endPoint x: 928, endPoint y: 305, distance: 12.1
copy p "→"
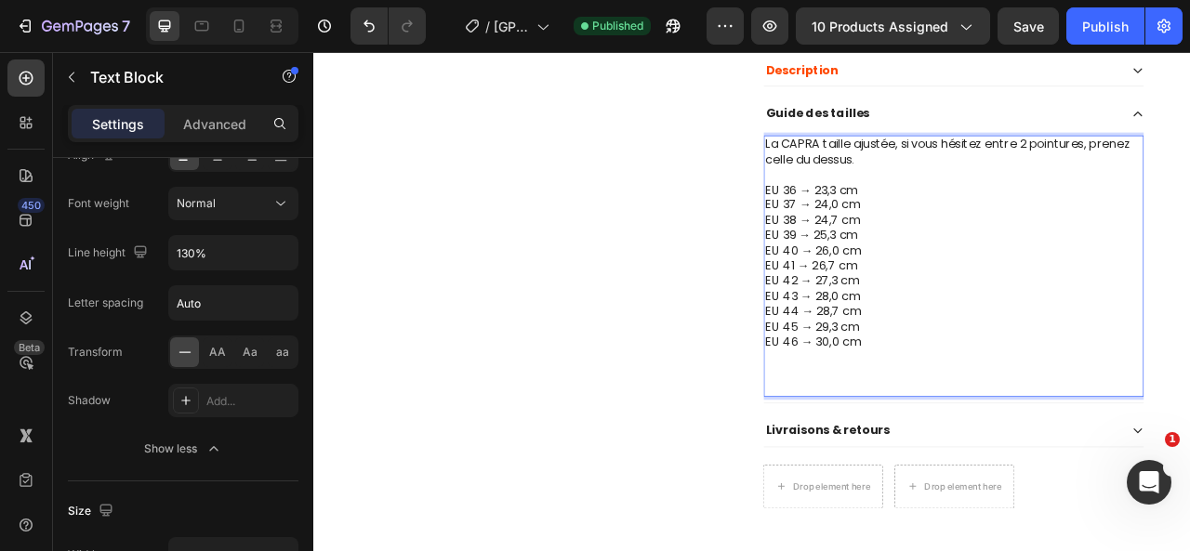
click at [934, 344] on p "EU 36 → 23,3 cm EU 37 → 24,0 cm EU 38 → 24,7 cm EU 39 → 25,3 cm EU 40 → 26,0 cm…" at bounding box center [1128, 353] width 480 height 271
click at [933, 344] on p "EU 36 → 23,3 cm EU 37 → 24,0 cm EU 38 → 24,7 cm EU 39 → 25,3 cm EU 40 → 26,0 cm…" at bounding box center [1128, 353] width 480 height 271
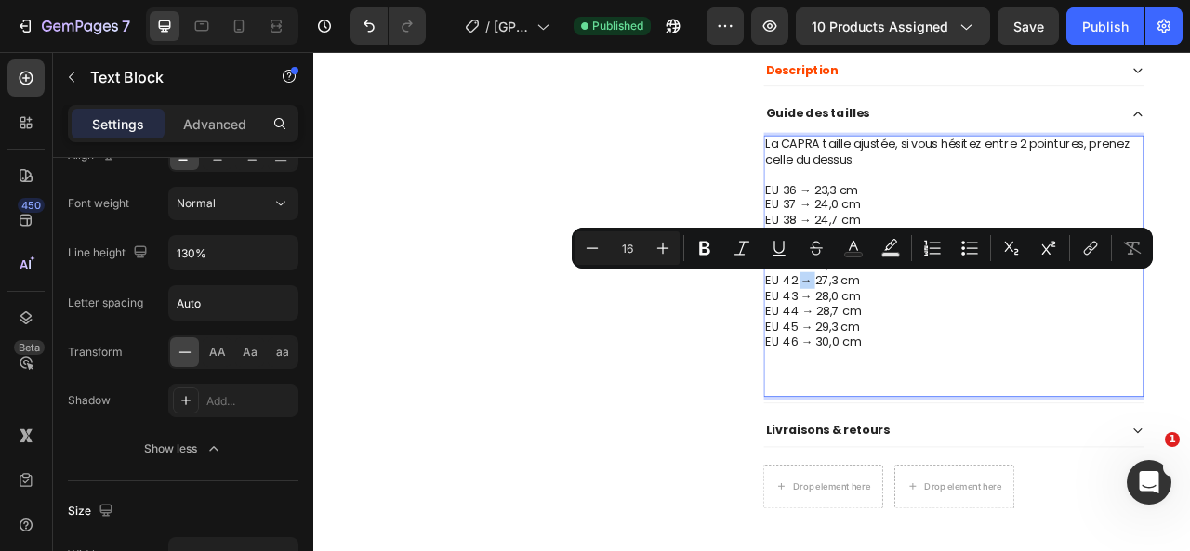
drag, startPoint x: 933, startPoint y: 344, endPoint x: 922, endPoint y: 345, distance: 11.2
click at [922, 345] on p "EU 36 → 23,3 cm EU 37 → 24,0 cm EU 38 → 24,7 cm EU 39 → 25,3 cm EU 40 → 26,0 cm…" at bounding box center [1128, 353] width 480 height 271
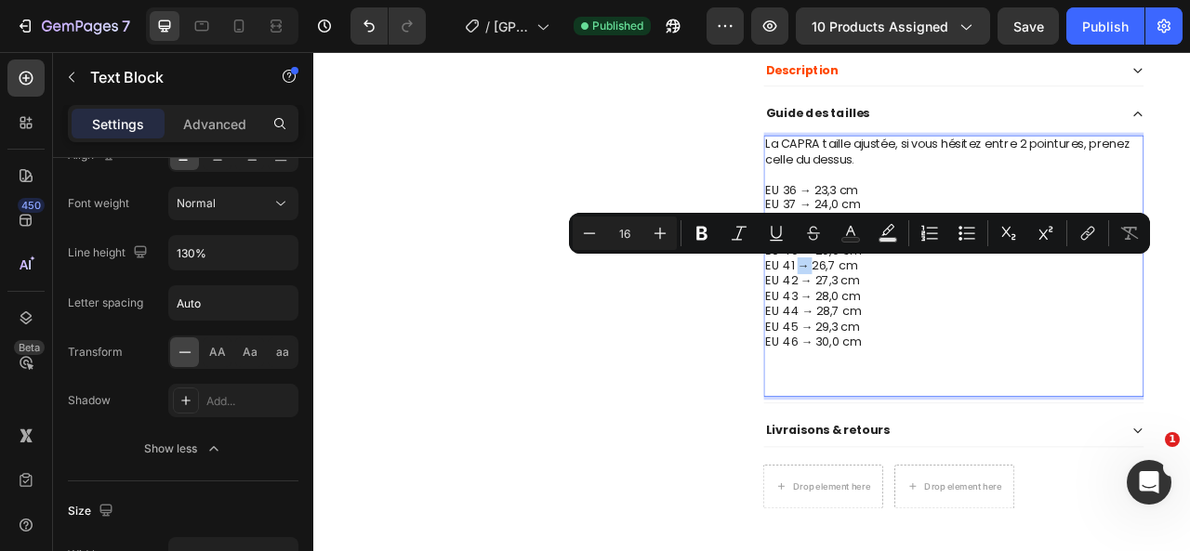
drag, startPoint x: 937, startPoint y: 328, endPoint x: 919, endPoint y: 327, distance: 17.7
click at [919, 327] on p "EU 36 → 23,3 cm EU 37 → 24,0 cm EU 38 → 24,7 cm EU 39 → 25,3 cm EU 40 → 26,0 cm…" at bounding box center [1128, 353] width 480 height 271
copy p "→"
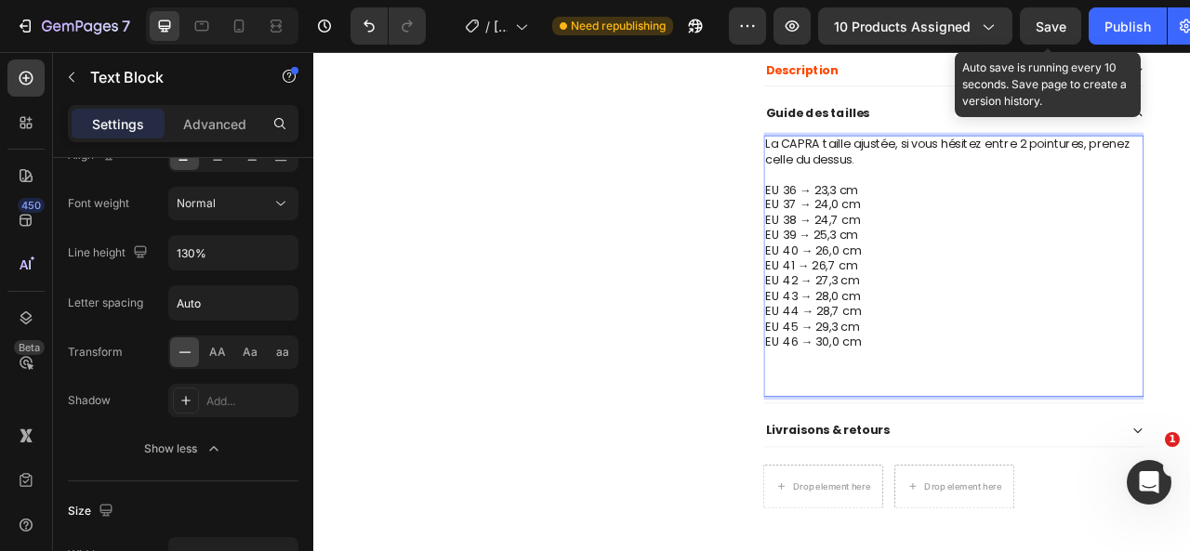
click at [1043, 34] on div "Save" at bounding box center [1051, 27] width 31 height 20
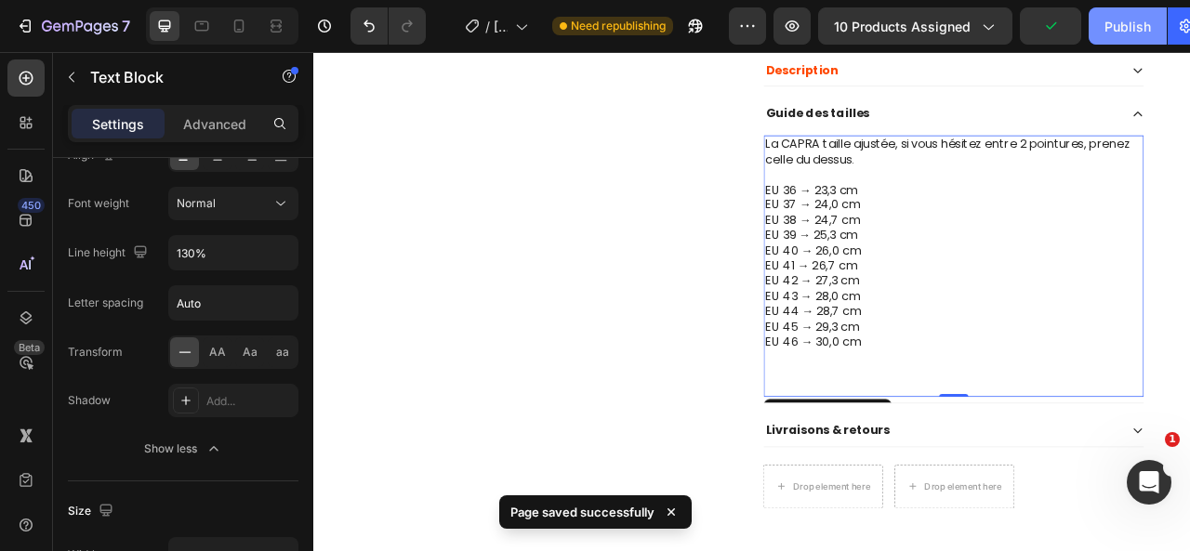
click at [1126, 33] on div "Publish" at bounding box center [1127, 27] width 46 height 20
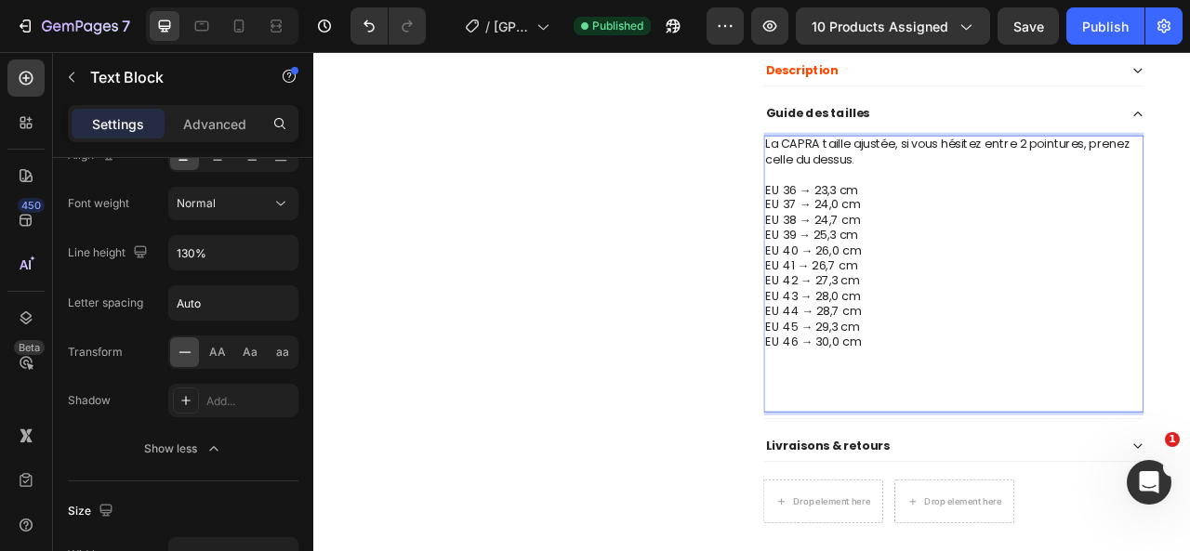
click at [1024, 474] on p "EU 36 → 23,3 cm EU 37 → 24,0 cm EU 38 → 24,7 cm EU 39 → 25,3 cm EU 40 → 26,0 cm…" at bounding box center [1128, 363] width 480 height 290
click at [1005, 483] on p "EU 36 → 23,3 cm EU 37 → 24,0 cm EU 38 → 24,7 cm EU 39 → 25,3 cm EU 40 → 26,0 cm…" at bounding box center [1128, 363] width 480 height 290
click at [986, 491] on p "EU 36 → 23,3 cm EU 37 → 24,0 cm EU 38 → 24,7 cm EU 39 → 25,3 cm EU 40 → 26,0 cm…" at bounding box center [1128, 363] width 480 height 290
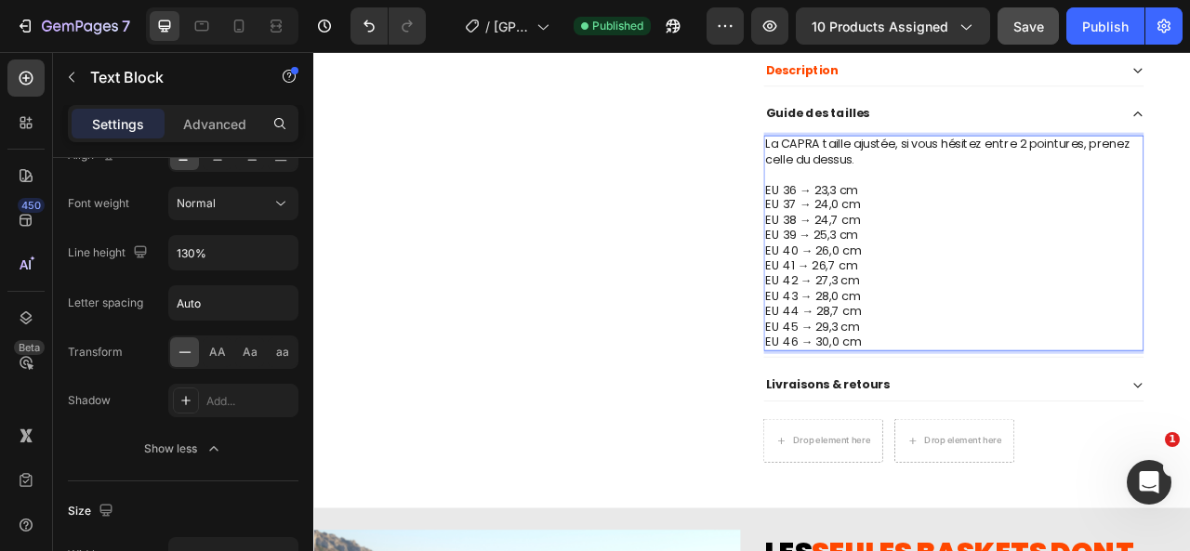
click at [1020, 42] on button "Save" at bounding box center [1028, 25] width 61 height 37
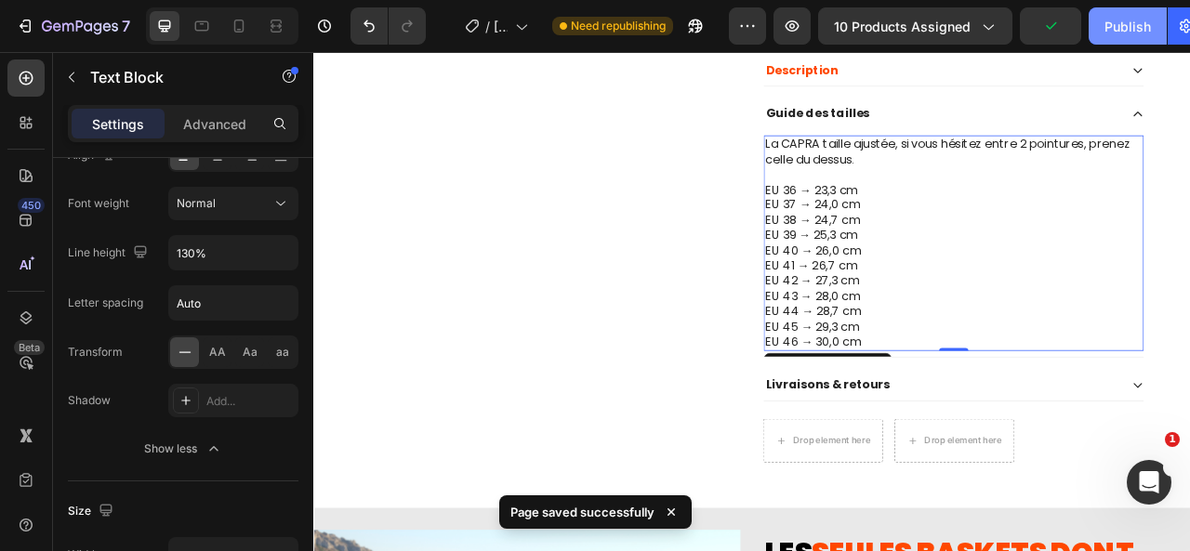
click at [1090, 33] on button "Publish" at bounding box center [1128, 25] width 78 height 37
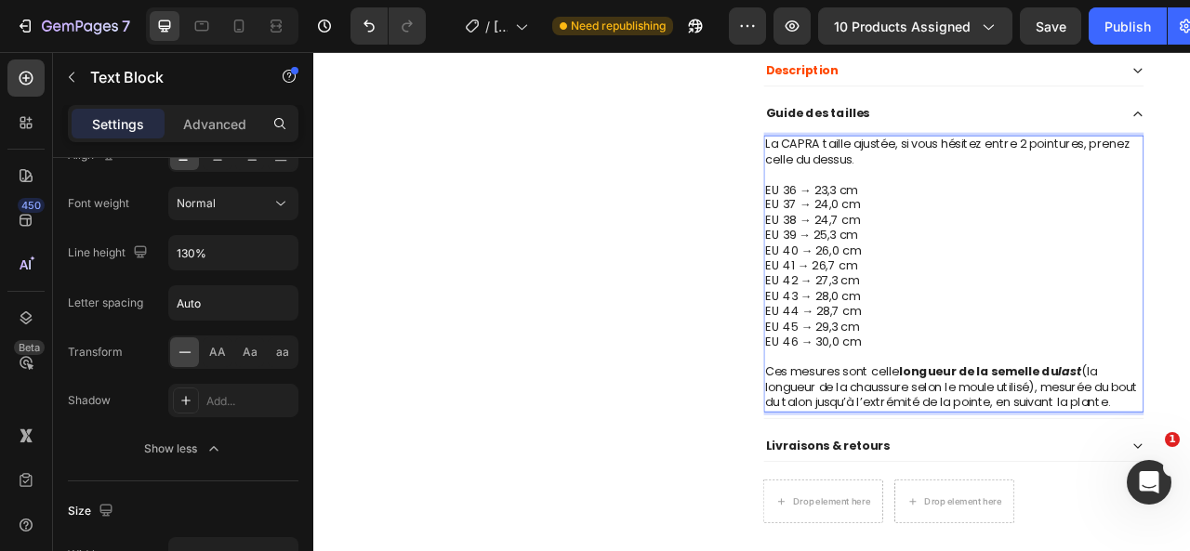
click at [1058, 454] on strong "longueur de la semelle du" at bounding box center [1159, 458] width 203 height 21
click at [1189, 475] on p "Ces mesures sont la longueur de la semelle du last (la longueur de la chaussure…" at bounding box center [1128, 479] width 480 height 58
click at [1175, 508] on p "Ces mesures sont la longueur de la semelle du last (la longueur de la chaussure…" at bounding box center [1128, 479] width 480 height 58
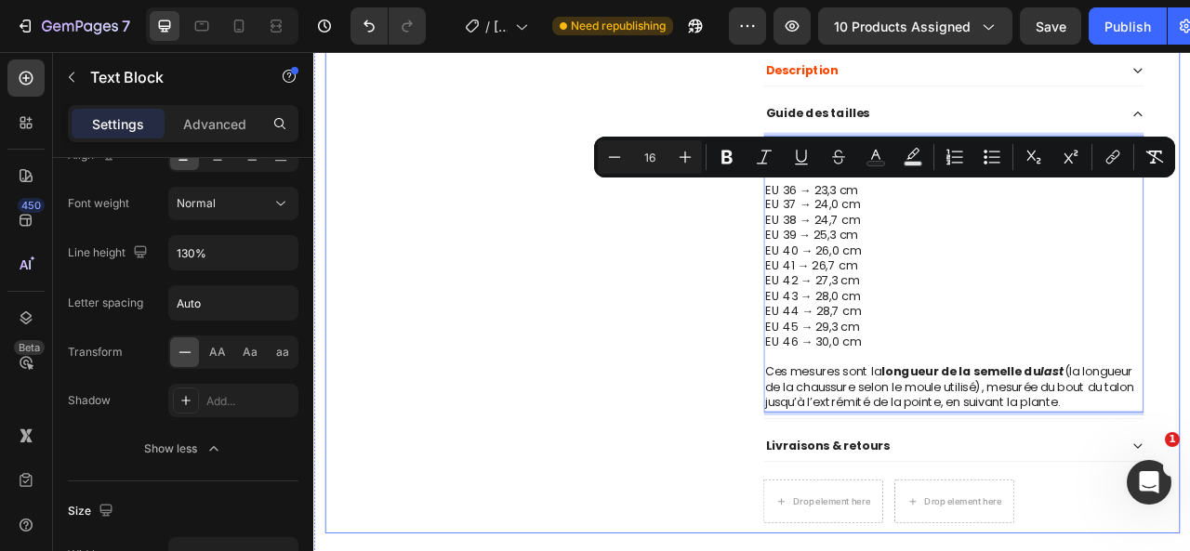
drag, startPoint x: 950, startPoint y: 522, endPoint x: 865, endPoint y: 231, distance: 304.2
copy div "EU 36 → 23,3 cm EU 37 → 24,0 cm EU 38 → 24,7 cm EU 39 → 25,3 cm EU 40 → 26,0 cm…"
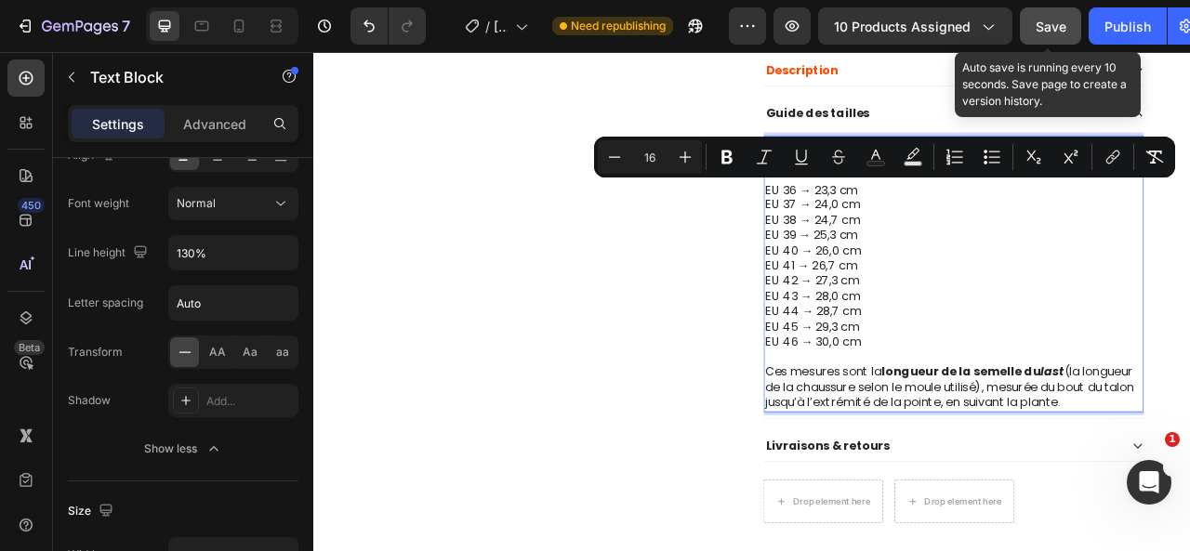
click at [1041, 25] on span "Save" at bounding box center [1051, 27] width 31 height 16
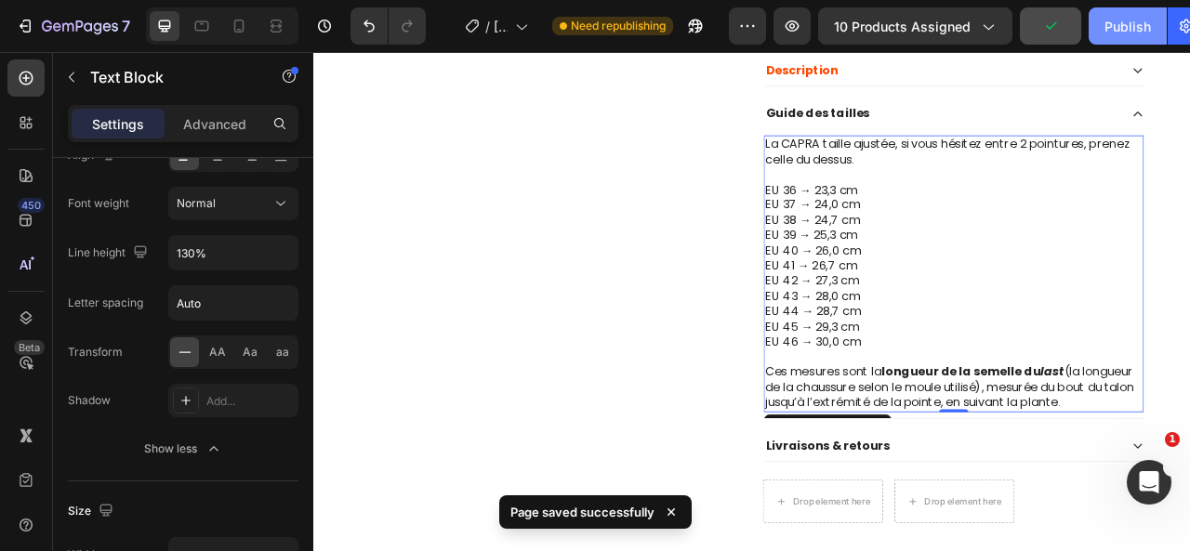
click at [1108, 30] on div "Publish" at bounding box center [1127, 27] width 46 height 20
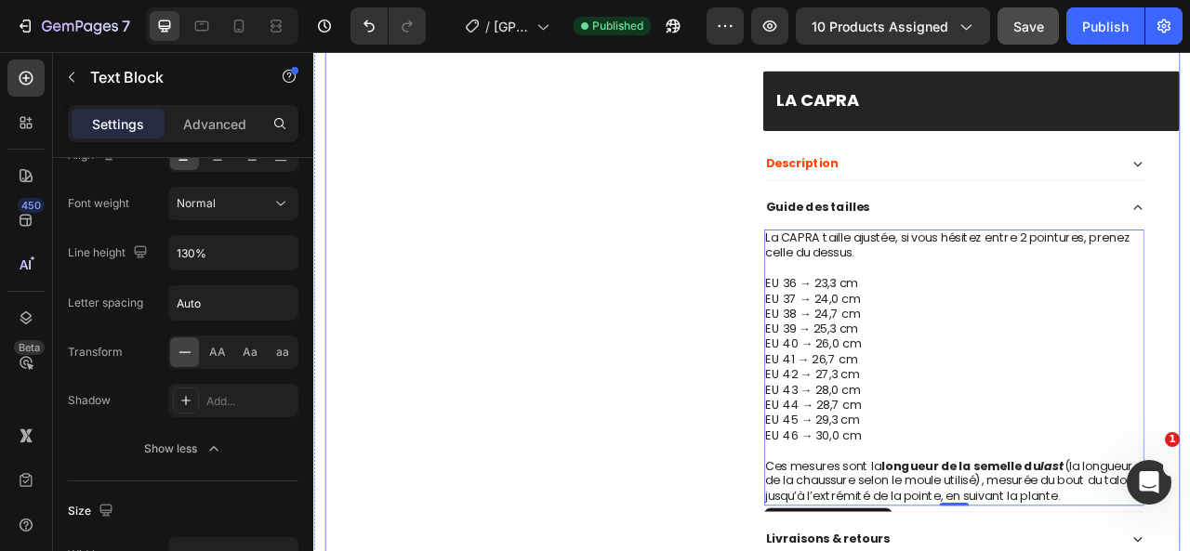
scroll to position [885, 0]
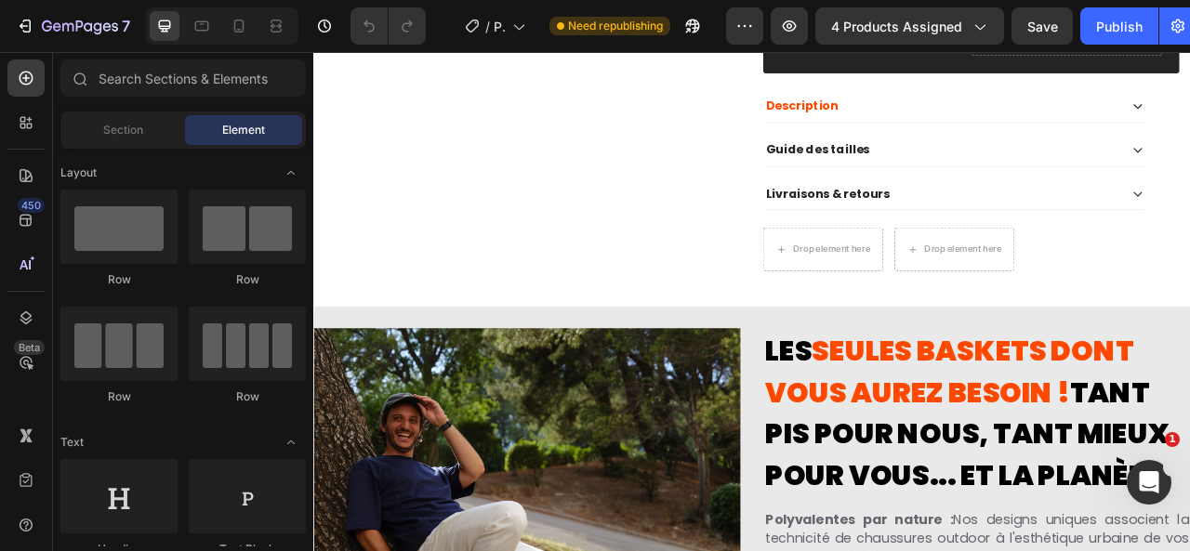
scroll to position [1671, 0]
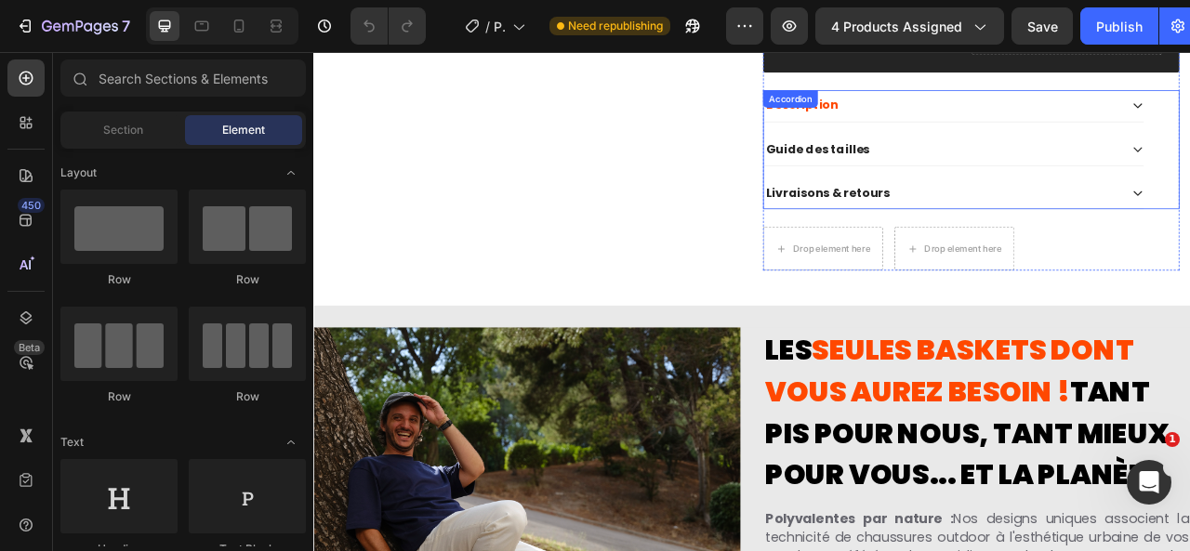
click at [967, 168] on p "Guide des tailles" at bounding box center [955, 176] width 132 height 20
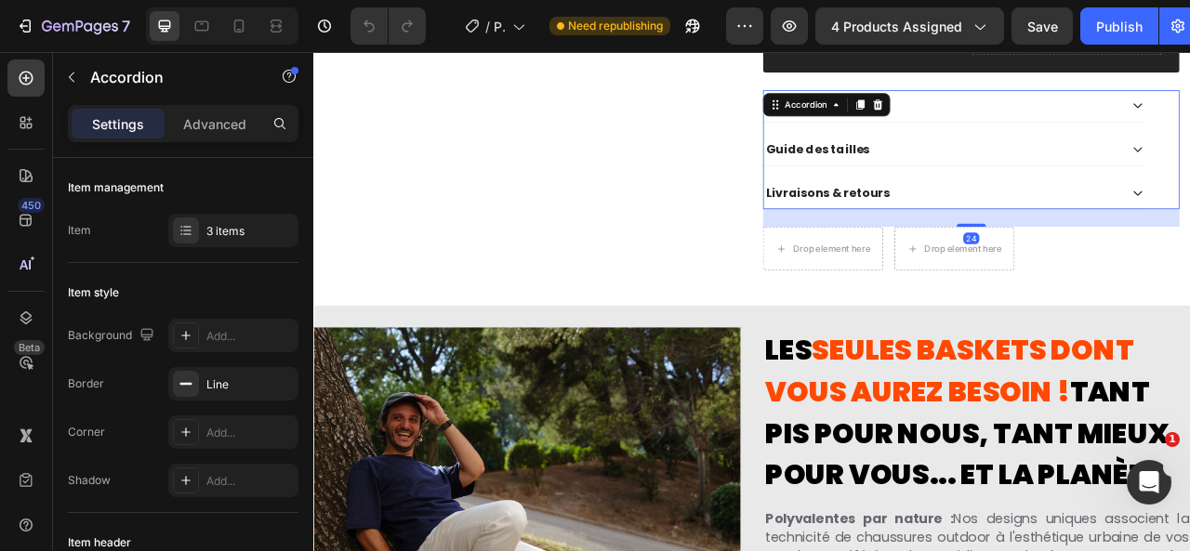
click at [1048, 178] on div "Guide des tailles" at bounding box center [1113, 176] width 454 height 25
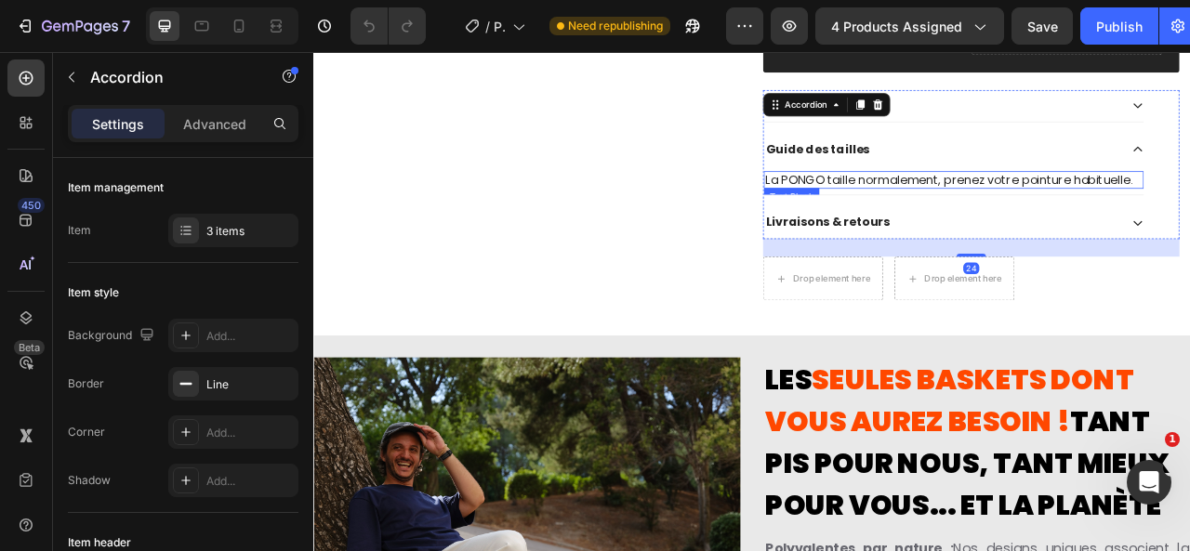
click at [1189, 216] on p "La PONGO taille normalement, prenez votre pointure habituelle." at bounding box center [1128, 215] width 480 height 20
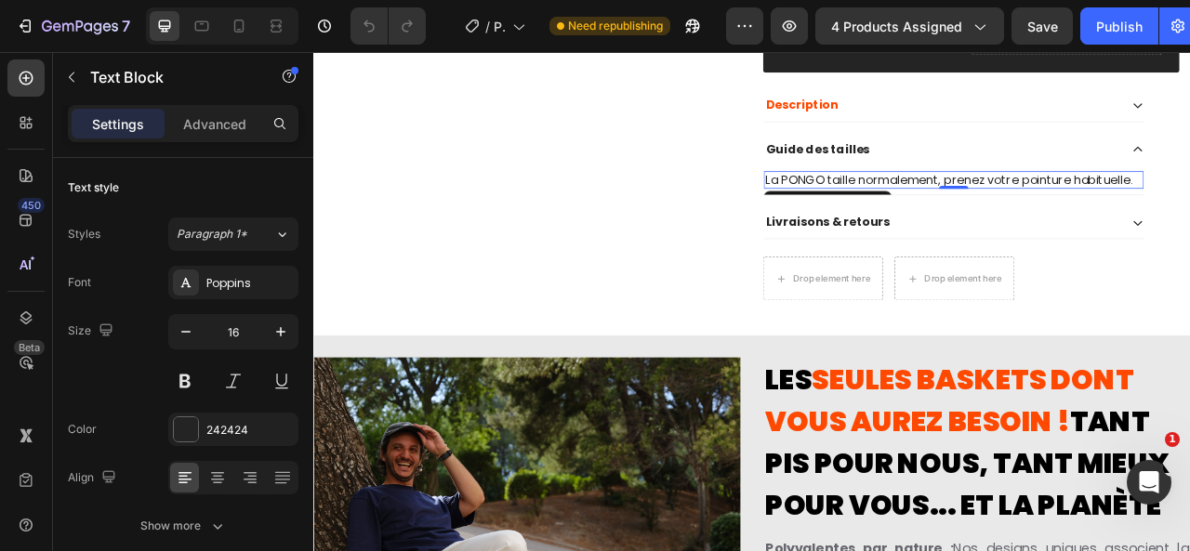
click at [1189, 216] on p "La PONGO taille normalement, prenez votre pointure habituelle." at bounding box center [1128, 215] width 480 height 20
click at [1189, 205] on p "La PONGO taille normalement, prenez votre pointure habituelle." at bounding box center [1128, 215] width 480 height 20
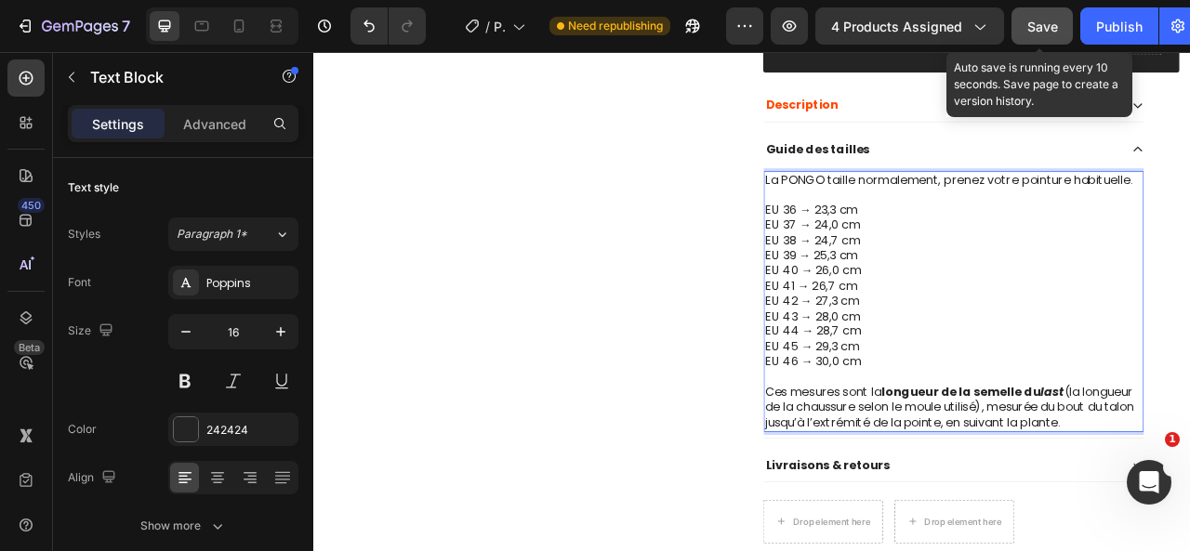
click at [1042, 27] on span "Save" at bounding box center [1042, 27] width 31 height 16
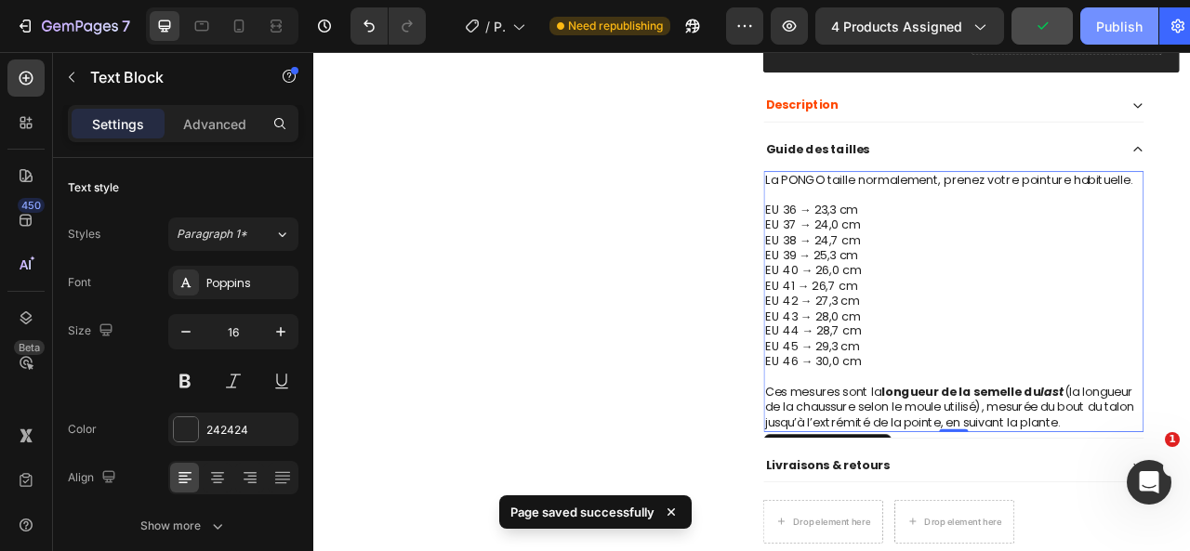
click at [1112, 28] on div "Publish" at bounding box center [1119, 27] width 46 height 20
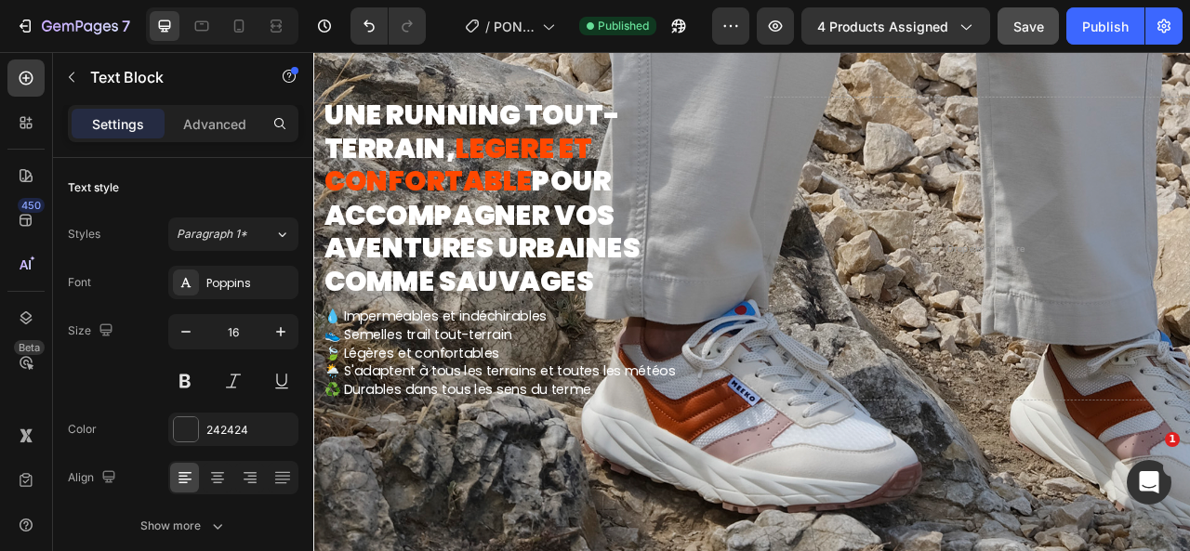
scroll to position [0, 0]
